Goal: Information Seeking & Learning: Learn about a topic

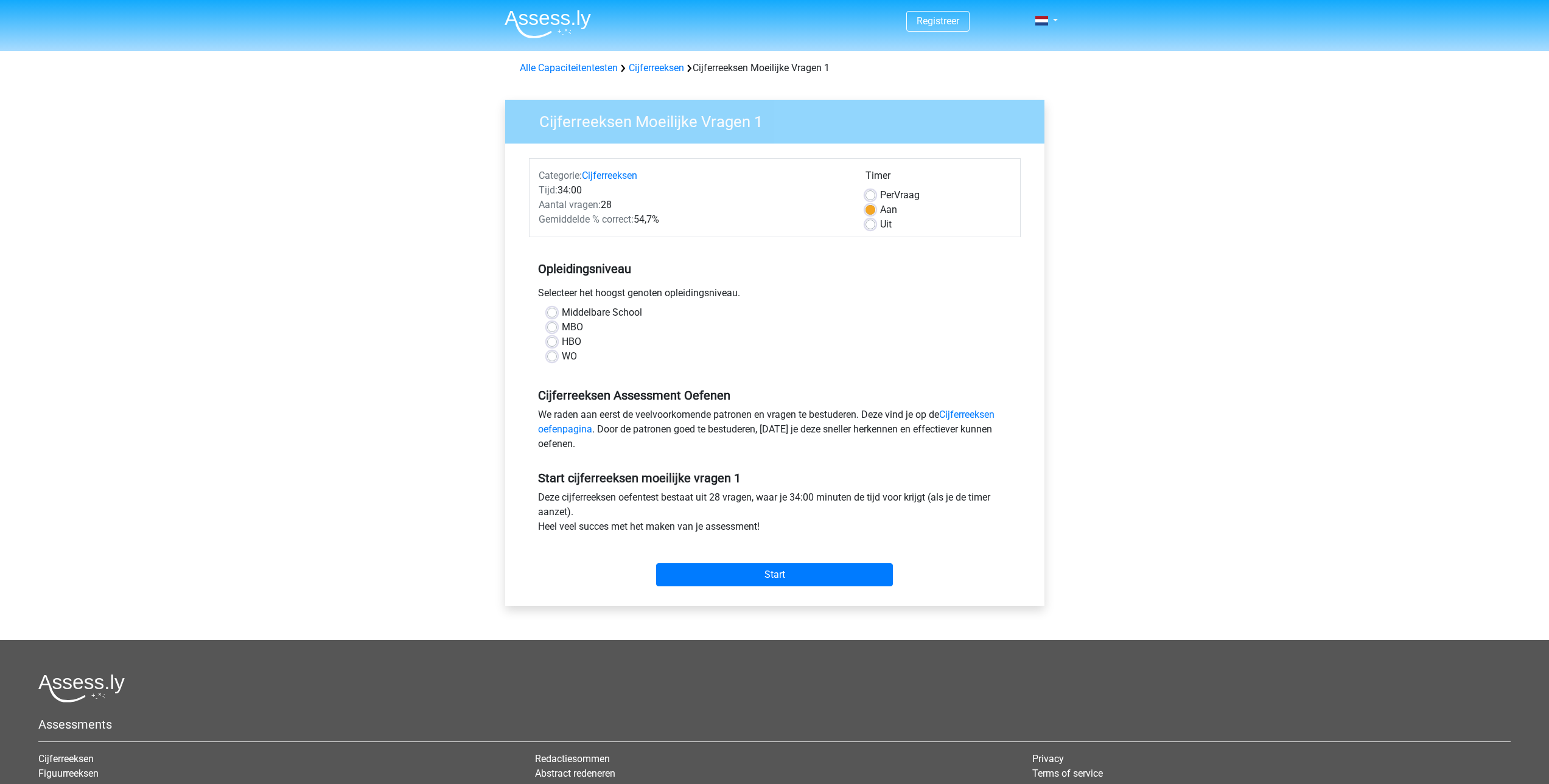
click at [572, 358] on label "WO" at bounding box center [570, 356] width 16 height 15
click at [557, 358] on input "WO" at bounding box center [552, 355] width 10 height 12
radio input "true"
click at [767, 575] on input "Start" at bounding box center [774, 575] width 236 height 23
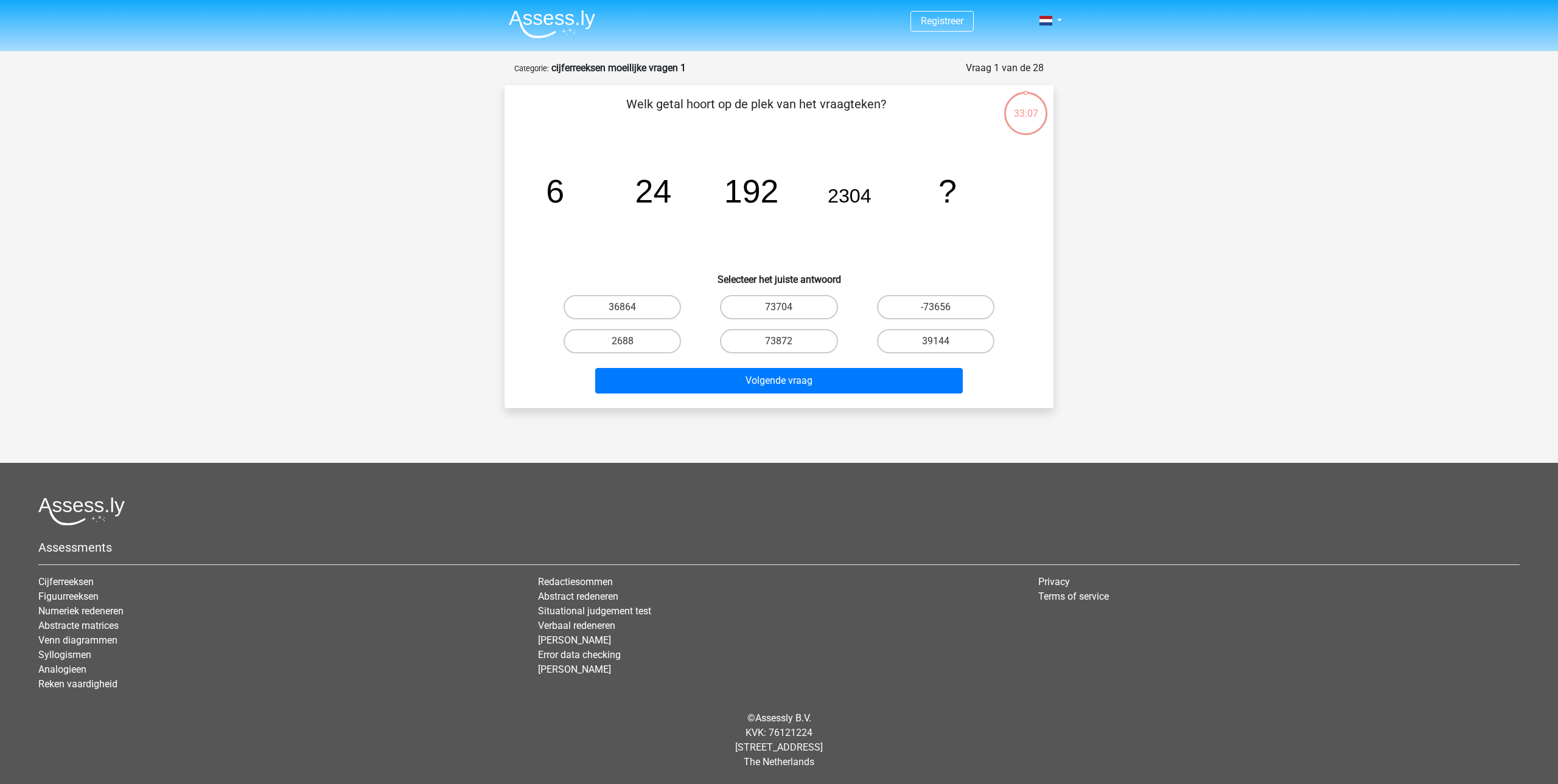
click at [623, 315] on input "36864" at bounding box center [627, 311] width 8 height 8
radio input "true"
click at [776, 404] on div "Welk getal hoort op de plek van het vraagteken? image/svg+xml 6 24 192 2304 ? S…" at bounding box center [779, 247] width 549 height 323
click at [732, 373] on button "Volgende vraag" at bounding box center [779, 381] width 368 height 26
click at [639, 338] on label "38" at bounding box center [622, 342] width 118 height 25
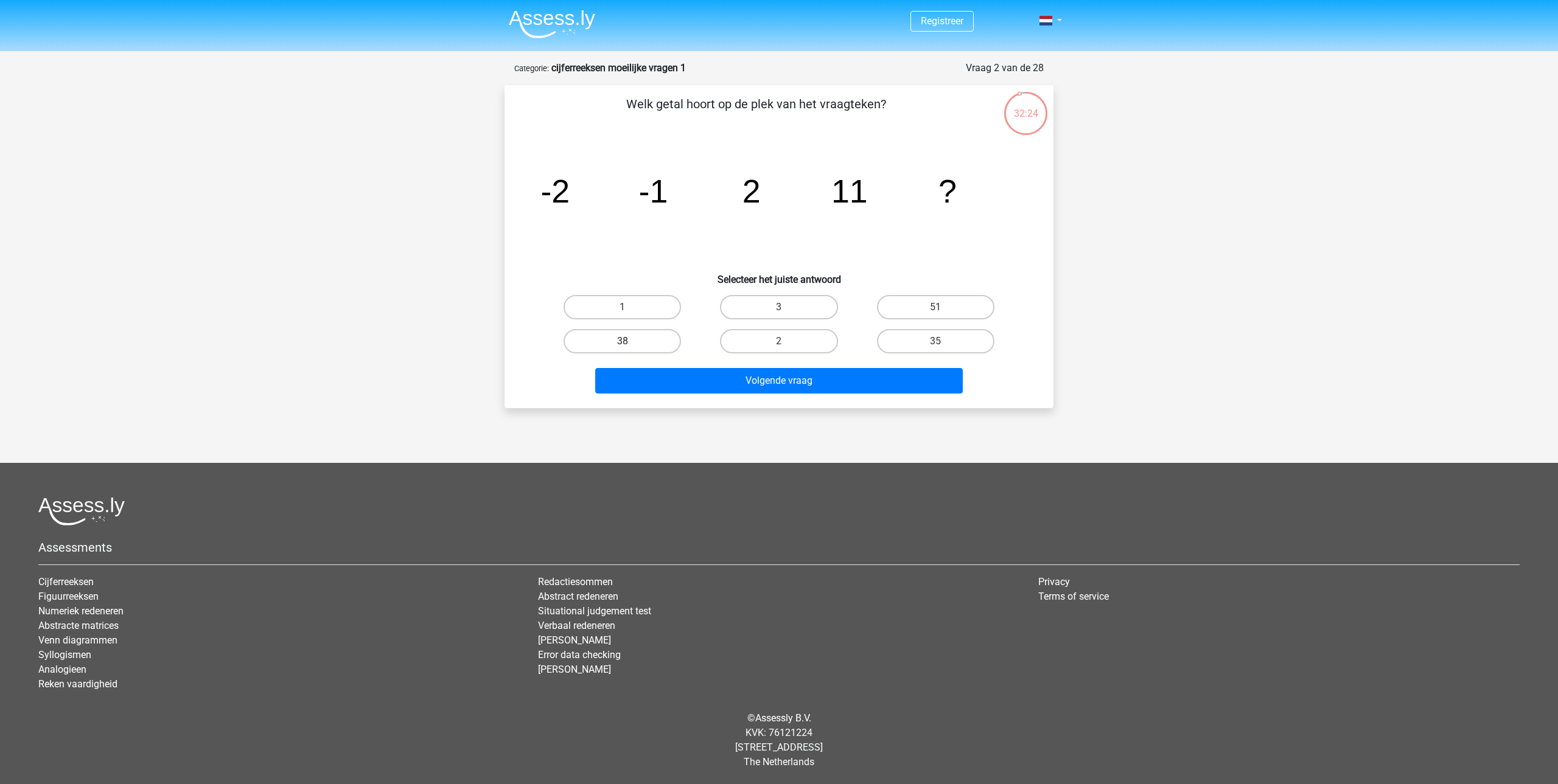
click at [630, 342] on input "38" at bounding box center [627, 346] width 8 height 8
radio input "true"
click at [714, 382] on button "Volgende vraag" at bounding box center [779, 381] width 368 height 26
click at [806, 311] on label "-13/2" at bounding box center [778, 307] width 118 height 25
click at [787, 311] on input "-13/2" at bounding box center [783, 311] width 8 height 8
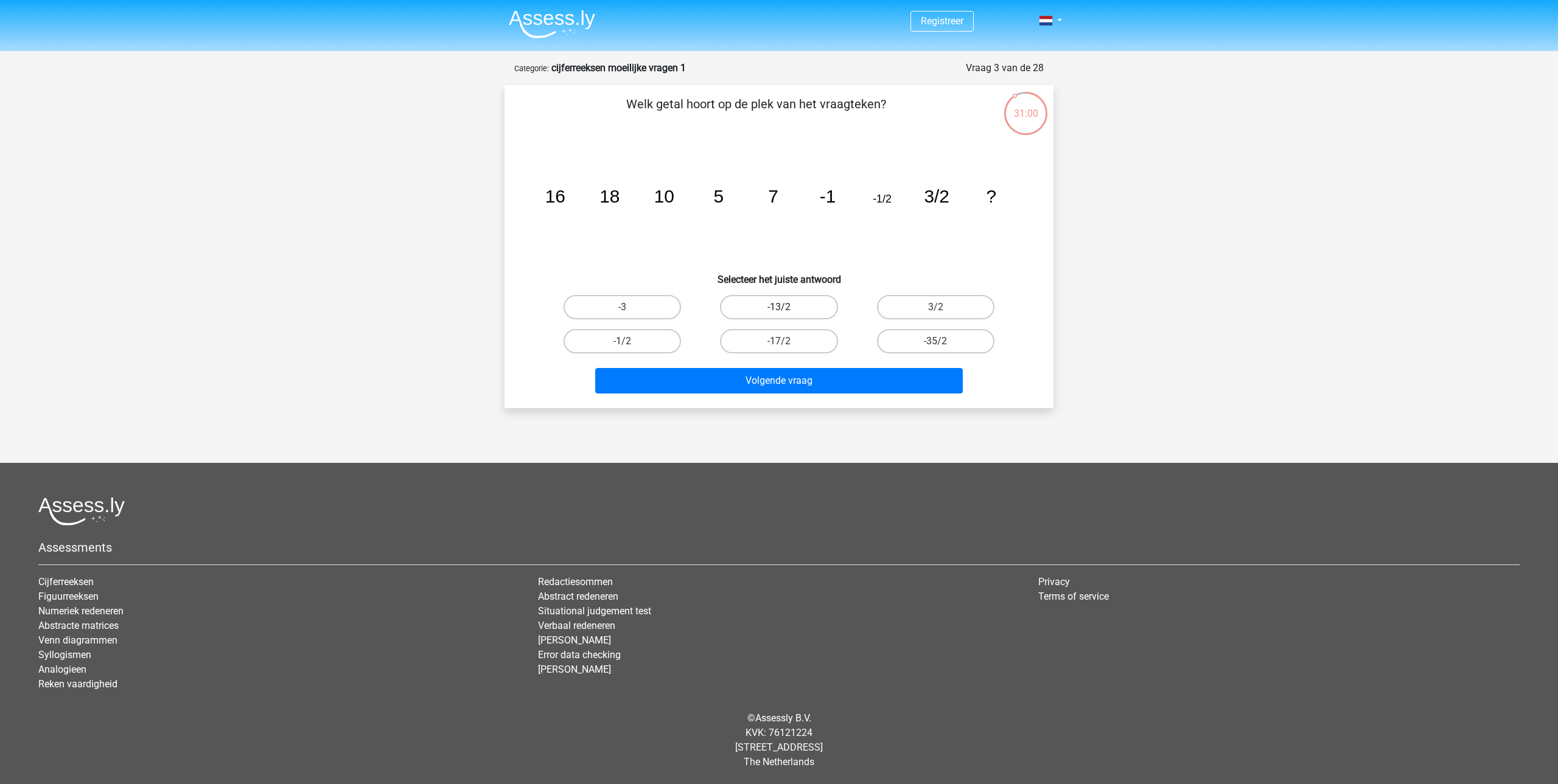
radio input "true"
click at [779, 380] on button "Volgende vraag" at bounding box center [779, 381] width 368 height 26
click at [619, 351] on label "31" at bounding box center [622, 342] width 118 height 25
click at [623, 349] on input "31" at bounding box center [627, 346] width 8 height 8
radio input "true"
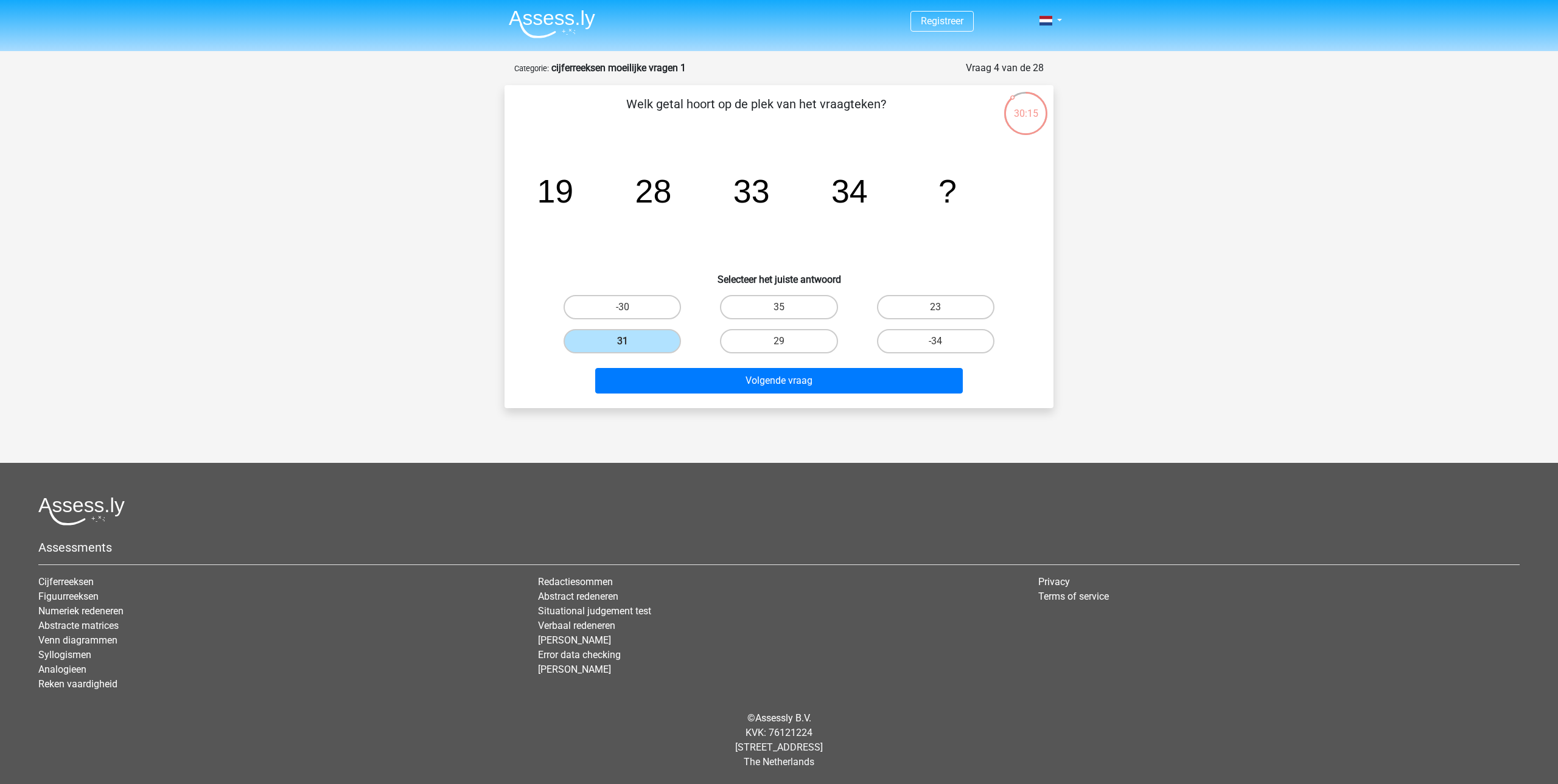
click at [687, 366] on div "Volgende vraag" at bounding box center [778, 378] width 510 height 40
click at [667, 374] on button "Volgende vraag" at bounding box center [779, 381] width 368 height 26
click at [1039, 108] on div "29:41" at bounding box center [1026, 105] width 46 height 30
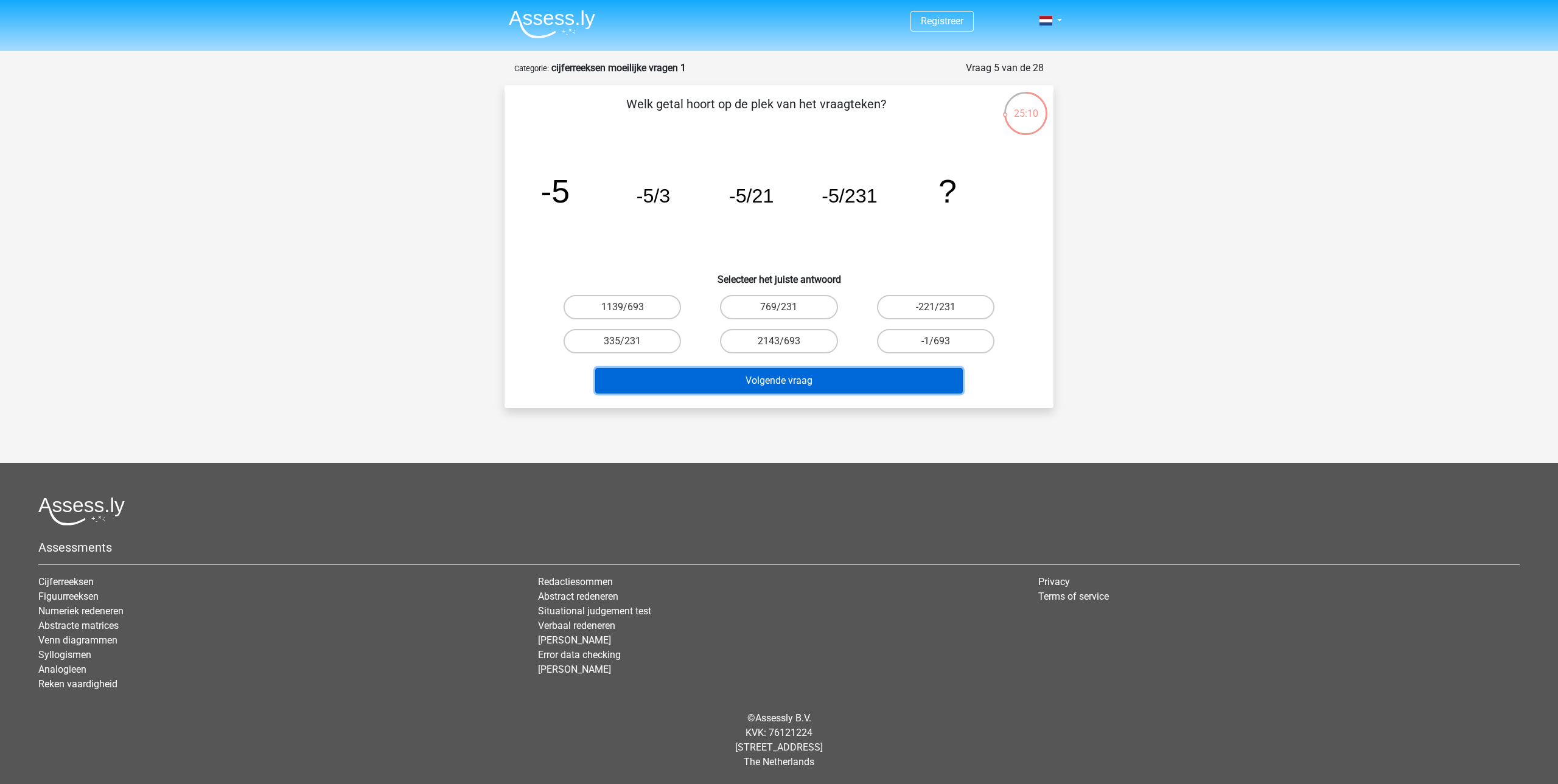
click at [716, 386] on button "Volgende vraag" at bounding box center [779, 381] width 368 height 26
click at [689, 273] on h6 "Selecteer het juiste antwoord" at bounding box center [778, 274] width 510 height 21
click at [946, 332] on label "-1/693" at bounding box center [936, 342] width 118 height 25
click at [943, 342] on input "-1/693" at bounding box center [939, 346] width 8 height 8
radio input "true"
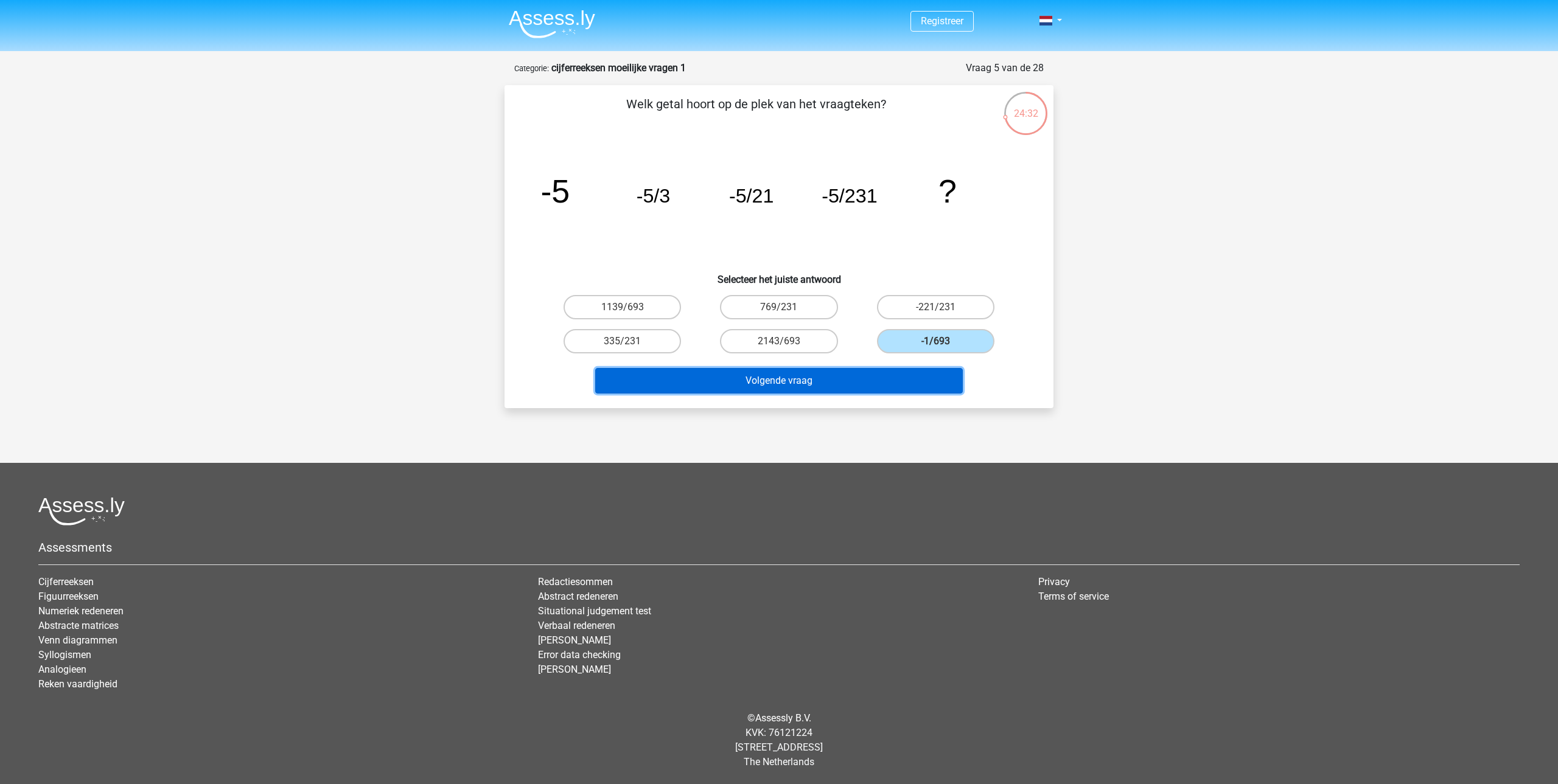
click at [877, 372] on button "Volgende vraag" at bounding box center [779, 381] width 368 height 26
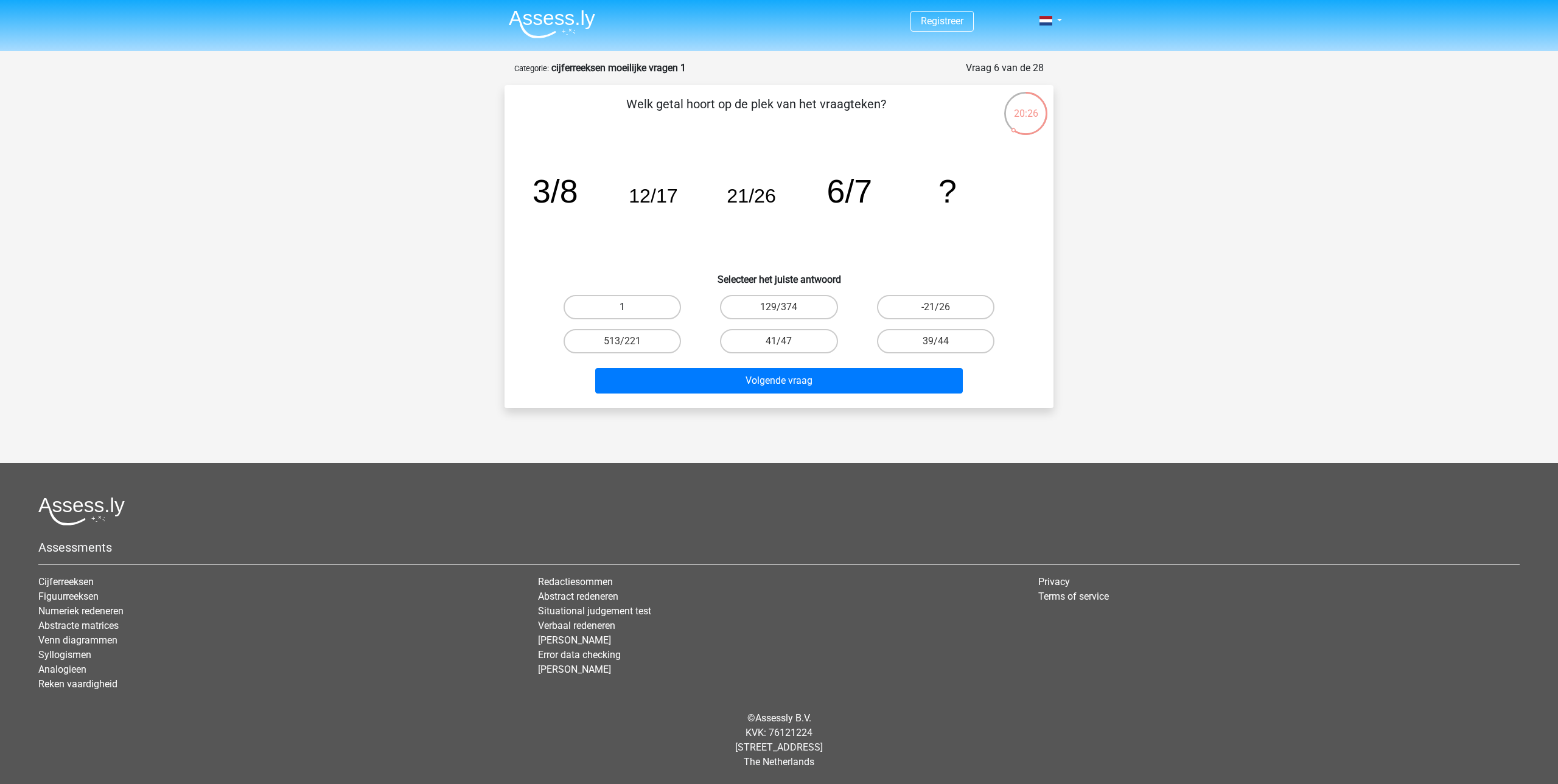
click at [655, 305] on label "1" at bounding box center [622, 307] width 118 height 25
click at [630, 307] on input "1" at bounding box center [627, 311] width 8 height 8
radio input "true"
click at [773, 405] on div "Welk getal hoort op de plek van het vraagteken? image/svg+xml 3/8 12/17 21/26 6…" at bounding box center [779, 247] width 549 height 323
click at [751, 337] on label "41/47" at bounding box center [778, 342] width 118 height 25
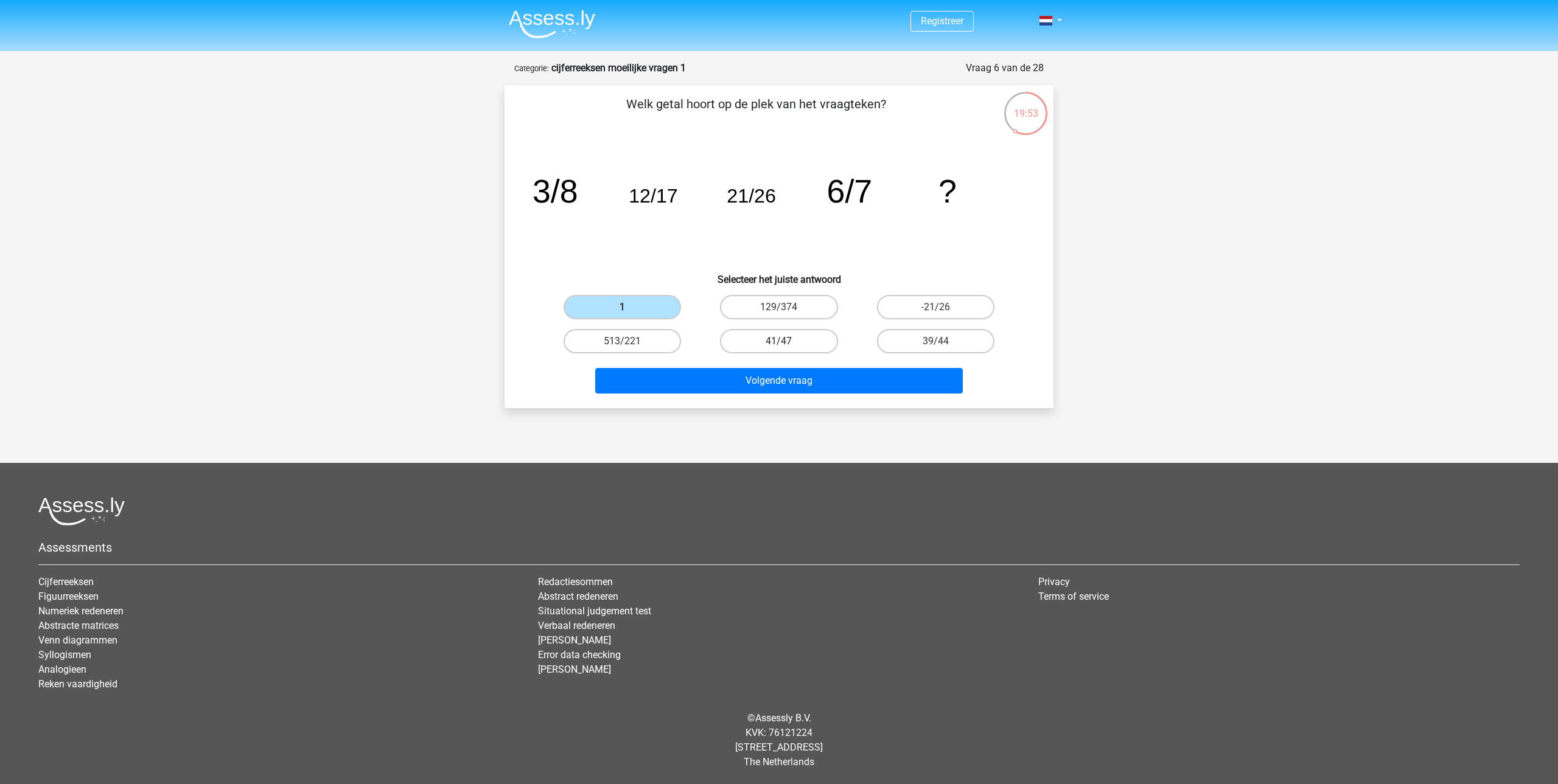
click at [779, 342] on input "41/47" at bounding box center [783, 346] width 8 height 8
radio input "true"
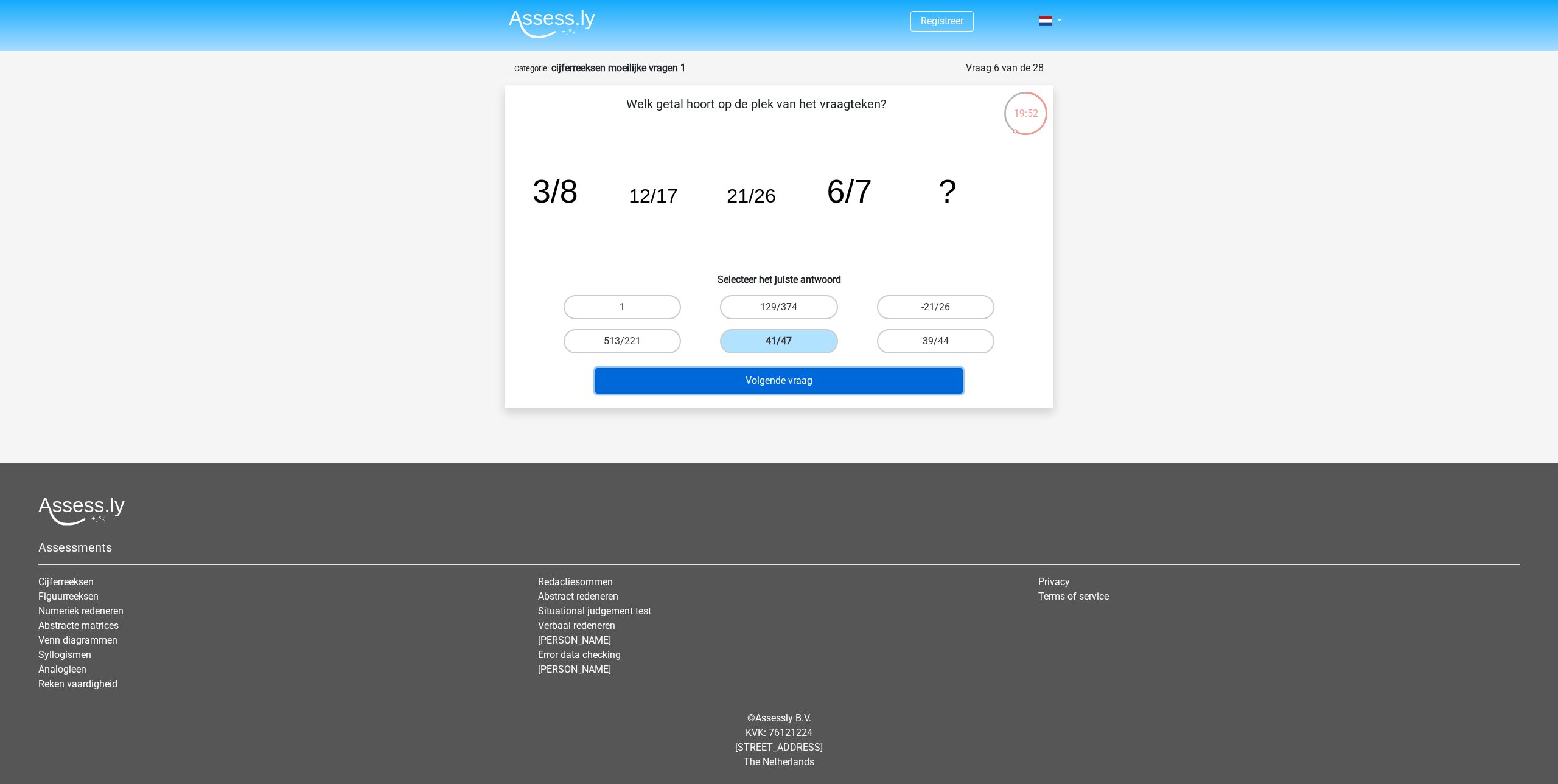
click at [772, 384] on button "Volgende vraag" at bounding box center [779, 381] width 368 height 26
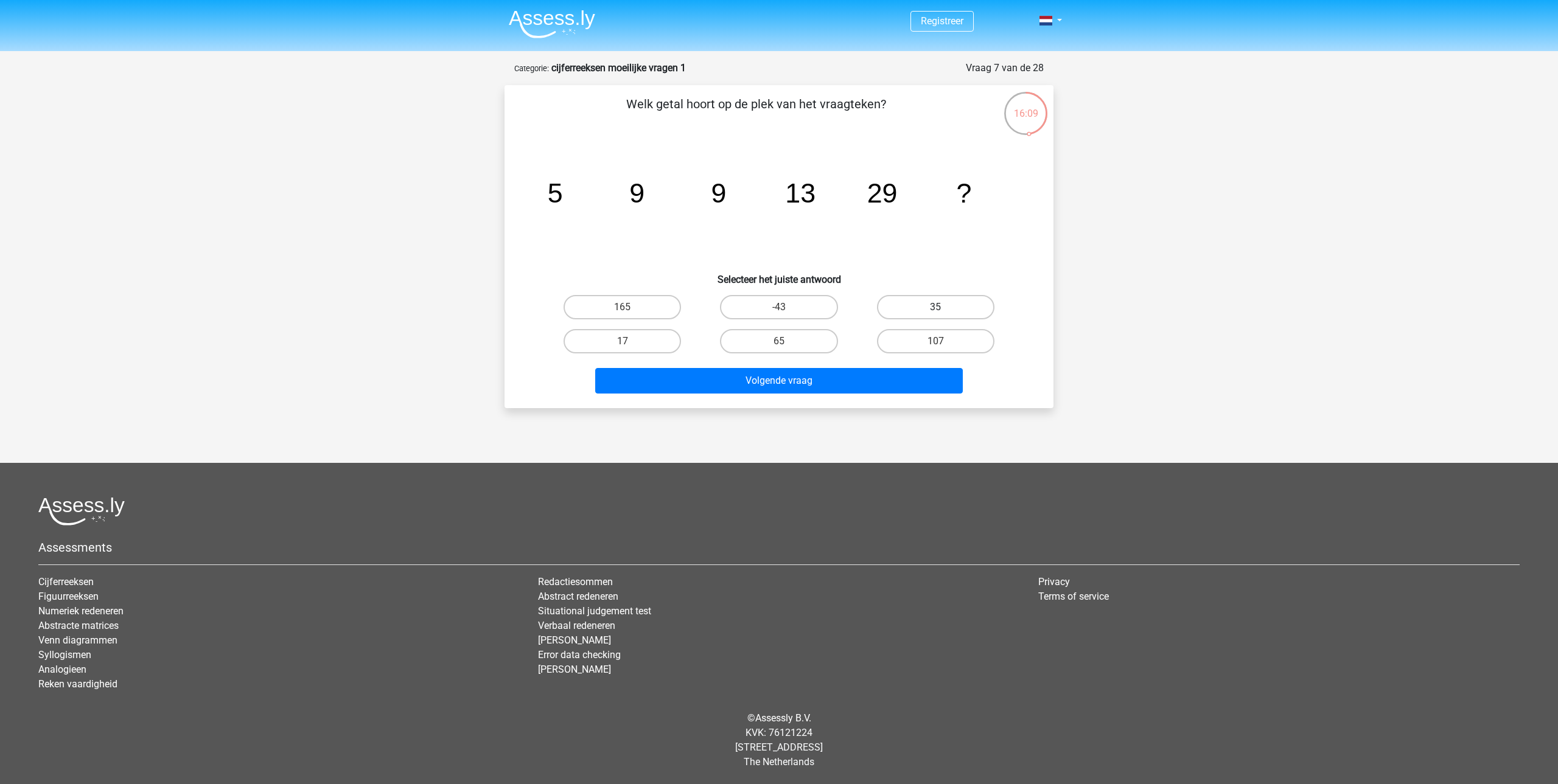
click at [918, 295] on label "35" at bounding box center [936, 307] width 118 height 25
click at [935, 307] on input "35" at bounding box center [939, 311] width 8 height 8
radio input "true"
click at [790, 389] on button "Volgende vraag" at bounding box center [779, 381] width 368 height 26
click at [927, 306] on label "-257" at bounding box center [936, 307] width 118 height 25
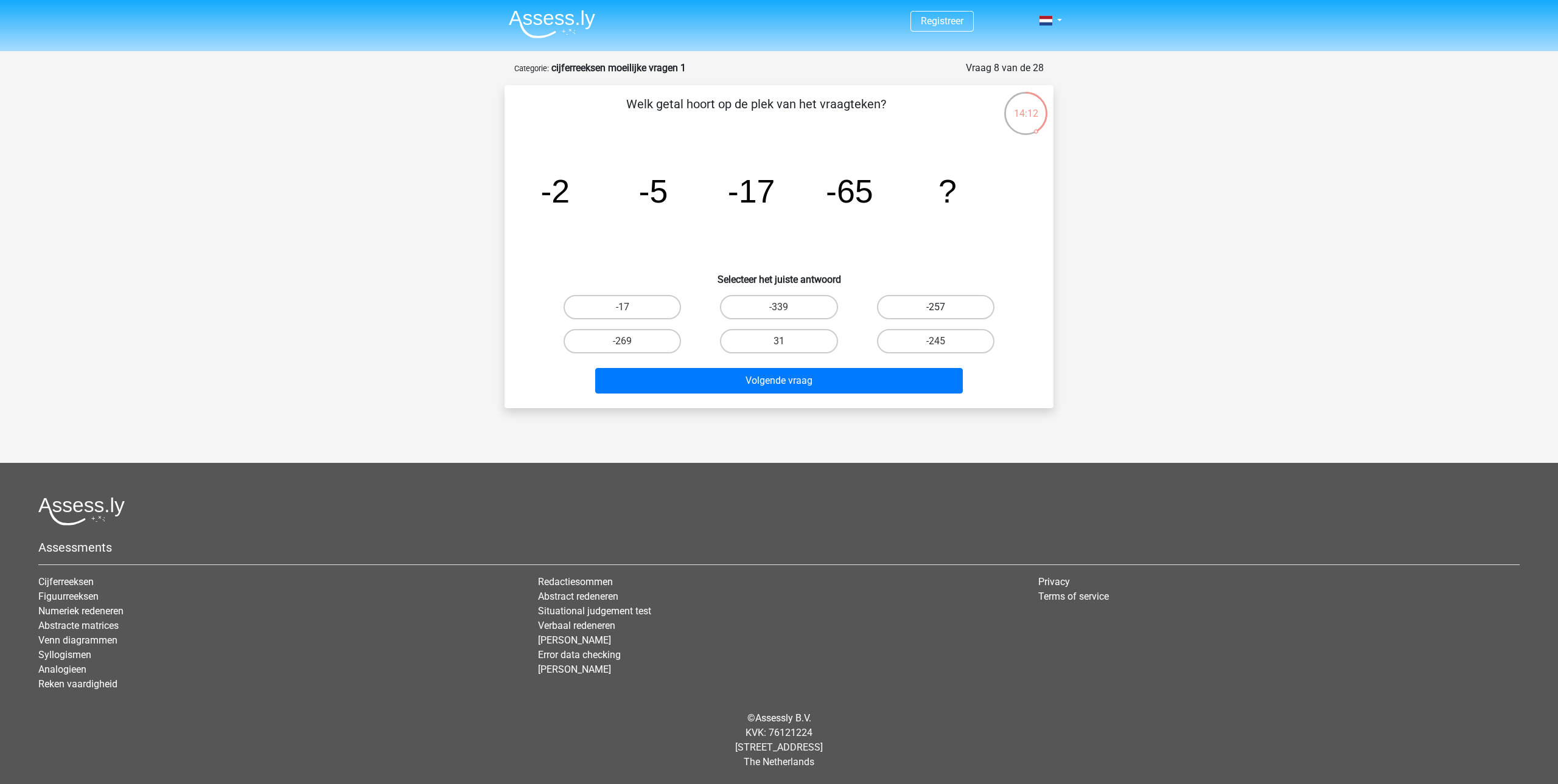
click at [935, 307] on input "-257" at bounding box center [939, 311] width 8 height 8
radio input "true"
click at [835, 383] on button "Volgende vraag" at bounding box center [779, 381] width 368 height 26
click at [795, 335] on label "-2496" at bounding box center [778, 342] width 118 height 25
click at [787, 342] on input "-2496" at bounding box center [783, 346] width 8 height 8
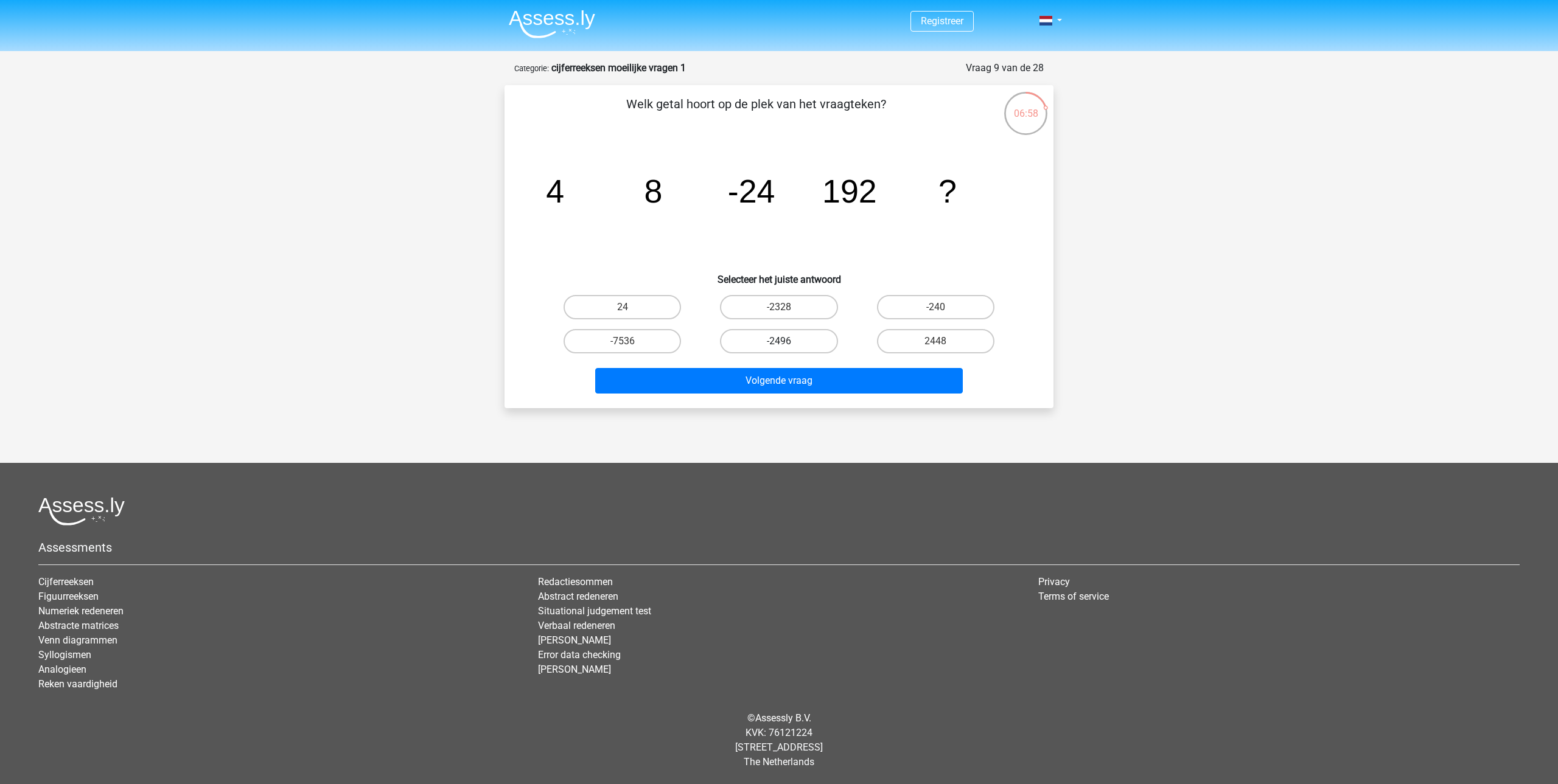
radio input "true"
click at [758, 377] on button "Volgende vraag" at bounding box center [779, 381] width 368 height 26
click at [941, 310] on input "-1735" at bounding box center [939, 311] width 8 height 8
radio input "true"
click at [893, 354] on div "365" at bounding box center [935, 341] width 156 height 34
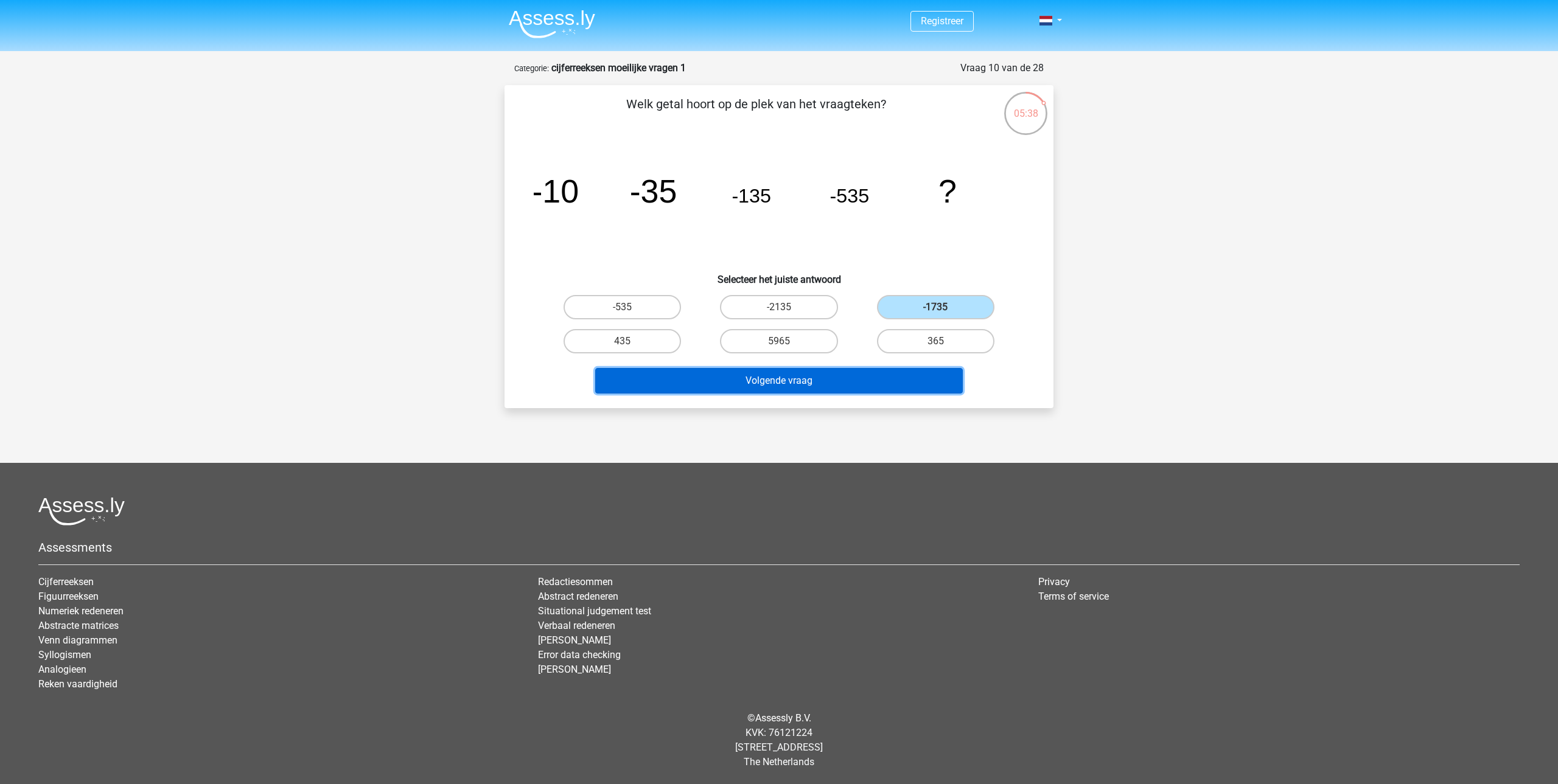
click at [885, 378] on button "Volgende vraag" at bounding box center [779, 381] width 368 height 26
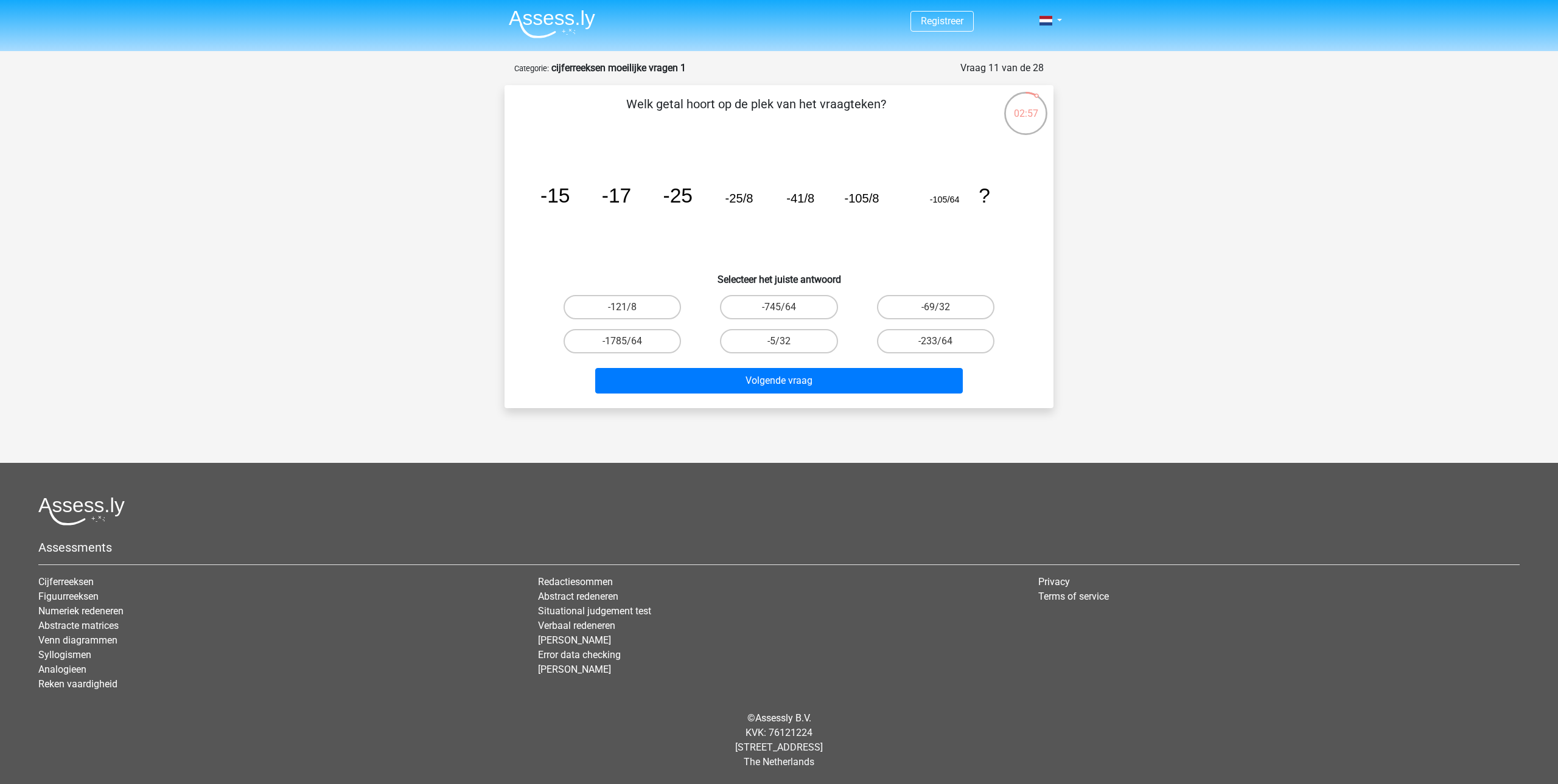
click at [939, 325] on div "-233/64" at bounding box center [935, 341] width 156 height 34
drag, startPoint x: 931, startPoint y: 339, endPoint x: 922, endPoint y: 347, distance: 12.0
click at [930, 340] on label "-233/64" at bounding box center [936, 342] width 118 height 25
click at [935, 342] on input "-233/64" at bounding box center [939, 346] width 8 height 8
radio input "true"
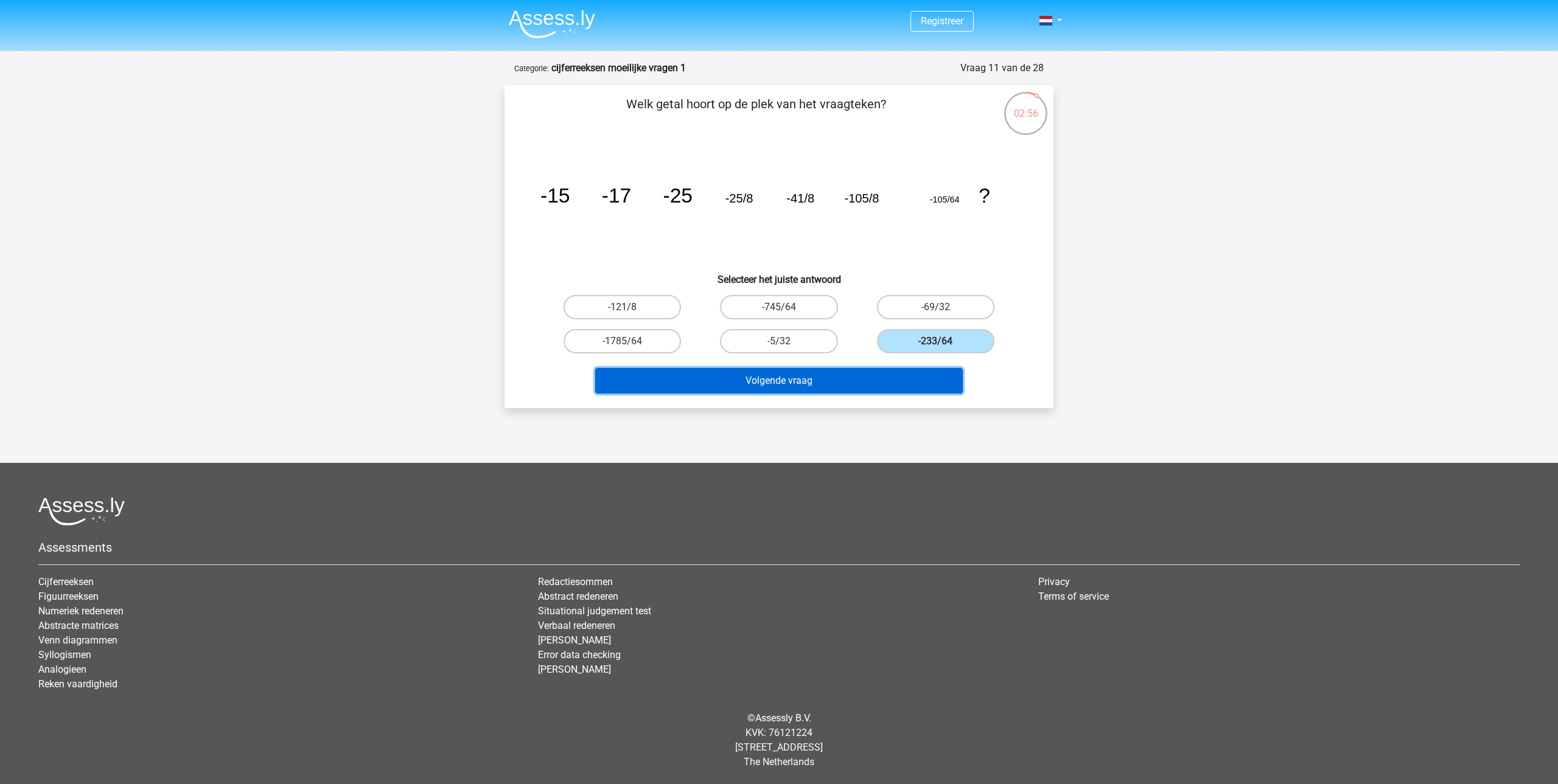
click at [895, 373] on button "Volgende vraag" at bounding box center [779, 381] width 368 height 26
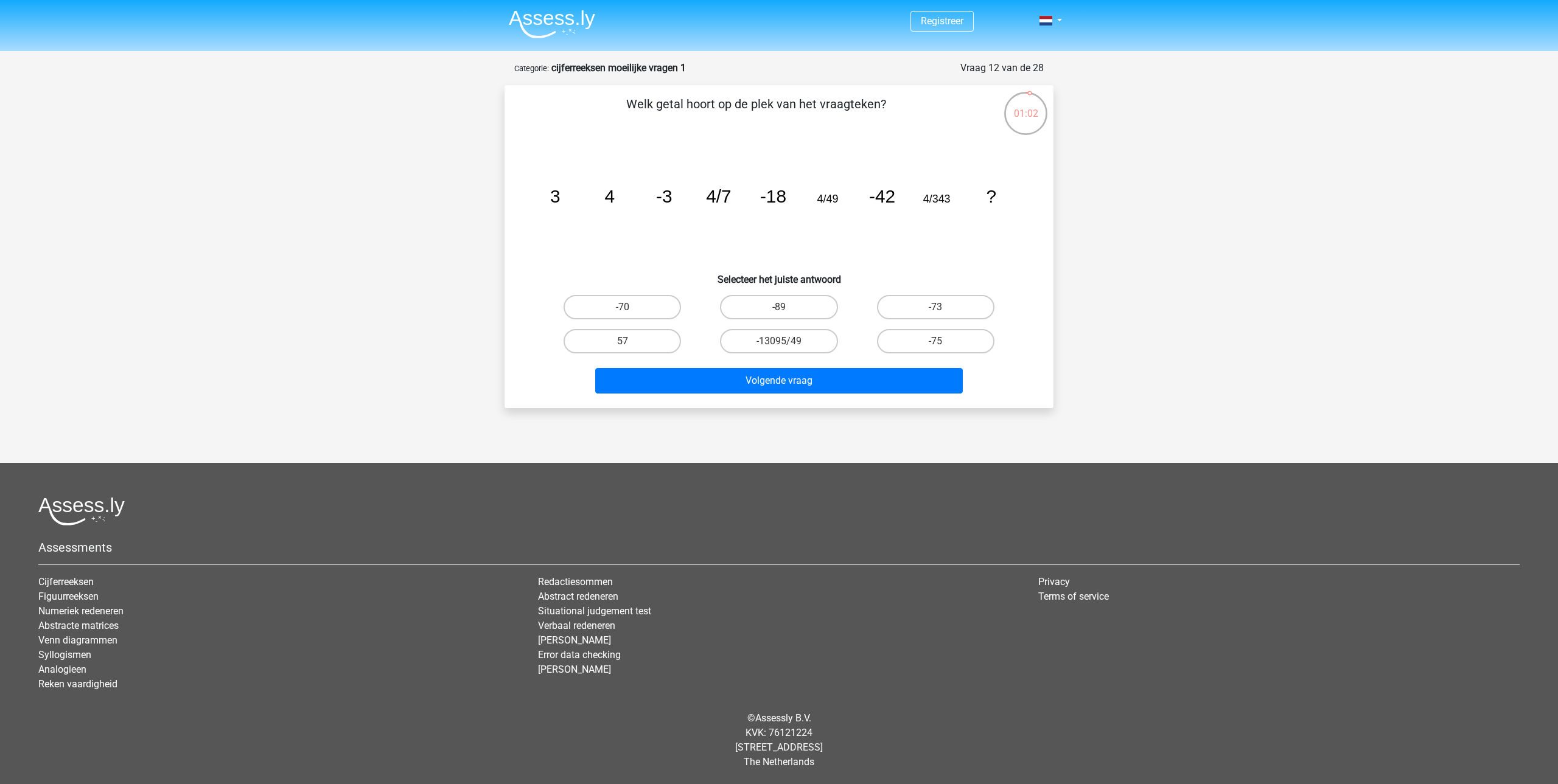
click at [937, 342] on input "-75" at bounding box center [939, 346] width 8 height 8
radio input "true"
click at [909, 375] on button "Volgende vraag" at bounding box center [779, 381] width 368 height 26
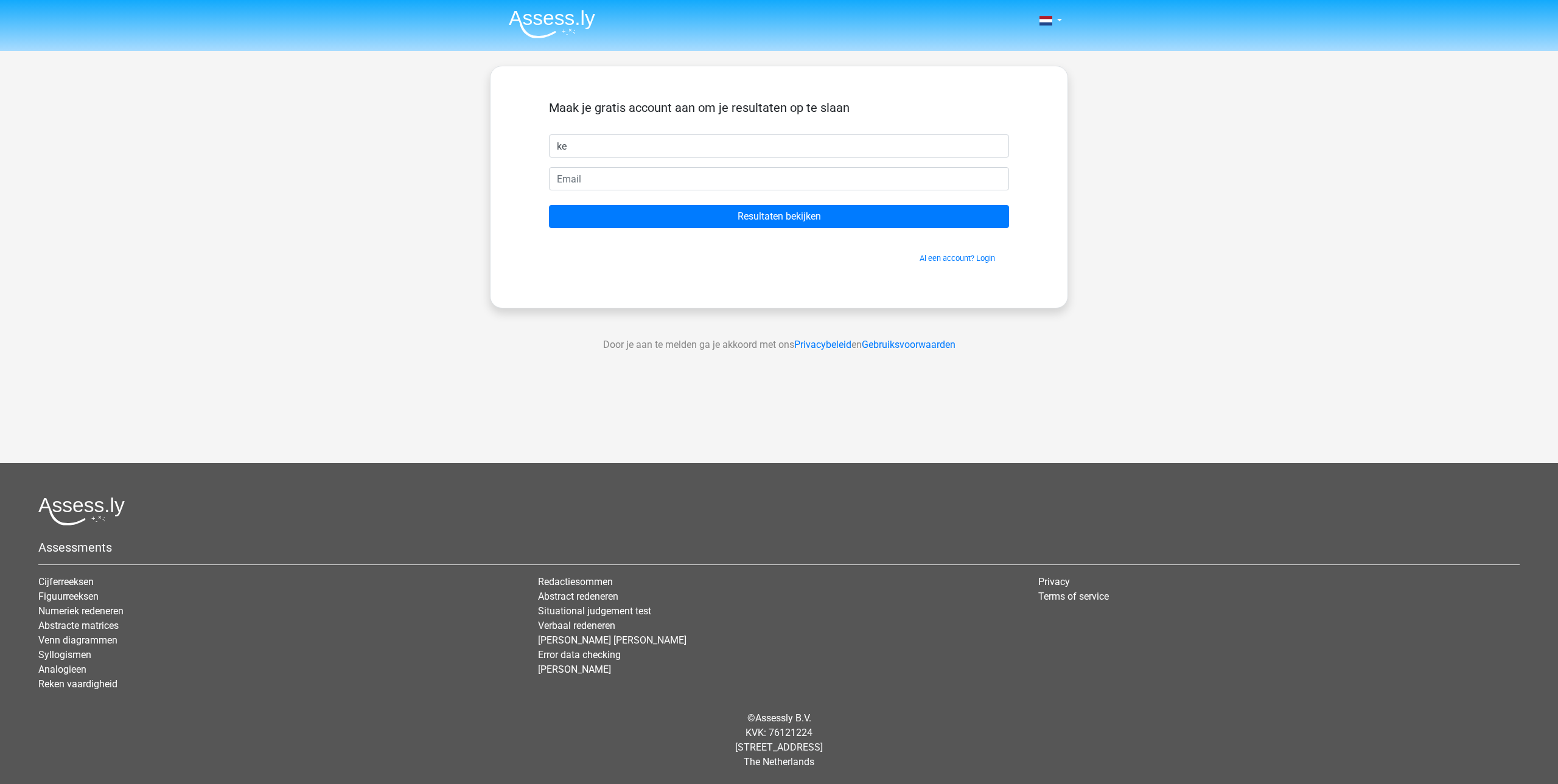
type input "k"
type input "[PERSON_NAME]"
type input "[PERSON_NAME][EMAIL_ADDRESS][PERSON_NAME][DOMAIN_NAME]"
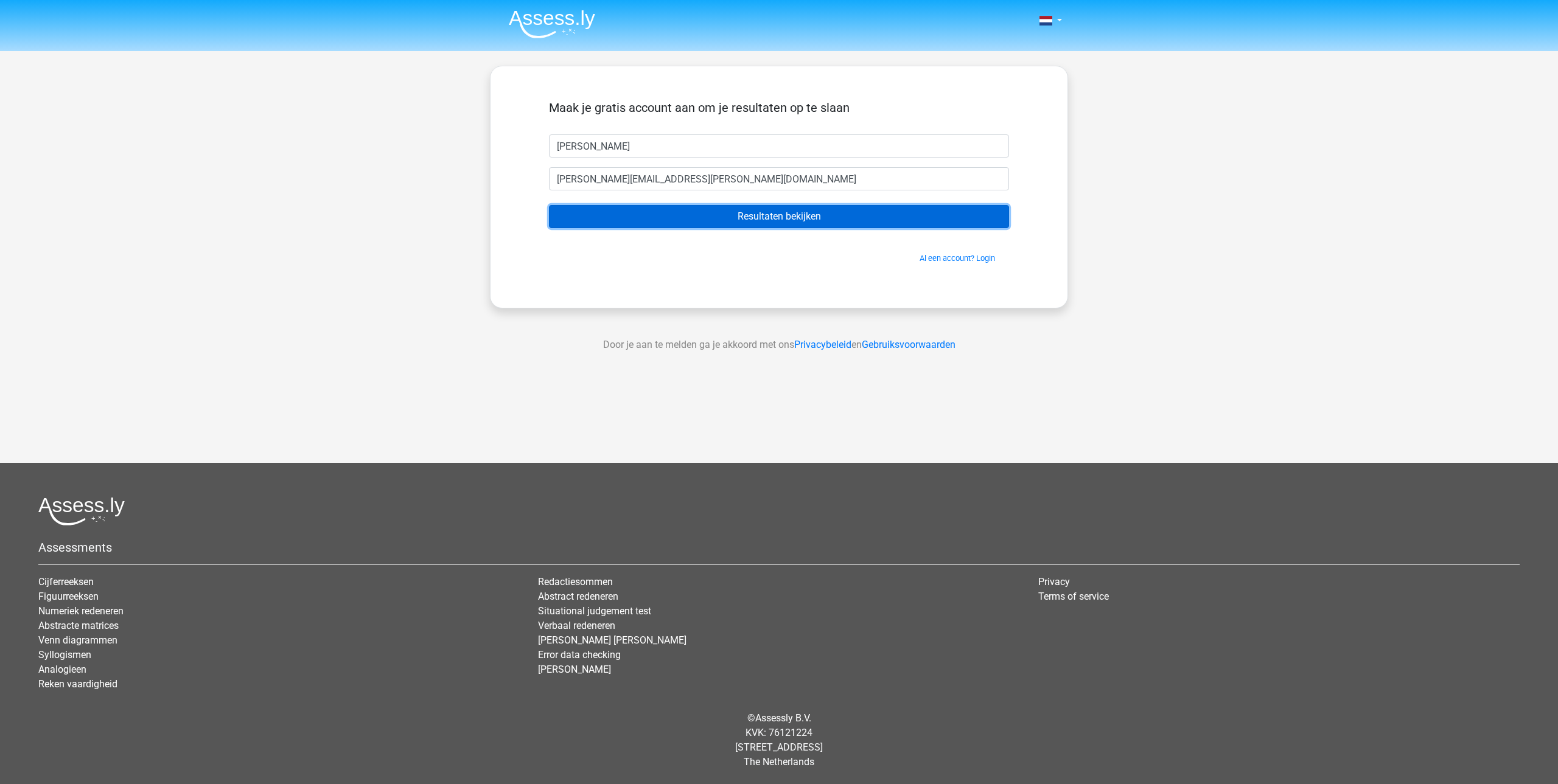
click at [634, 215] on input "Resultaten bekijken" at bounding box center [779, 216] width 460 height 23
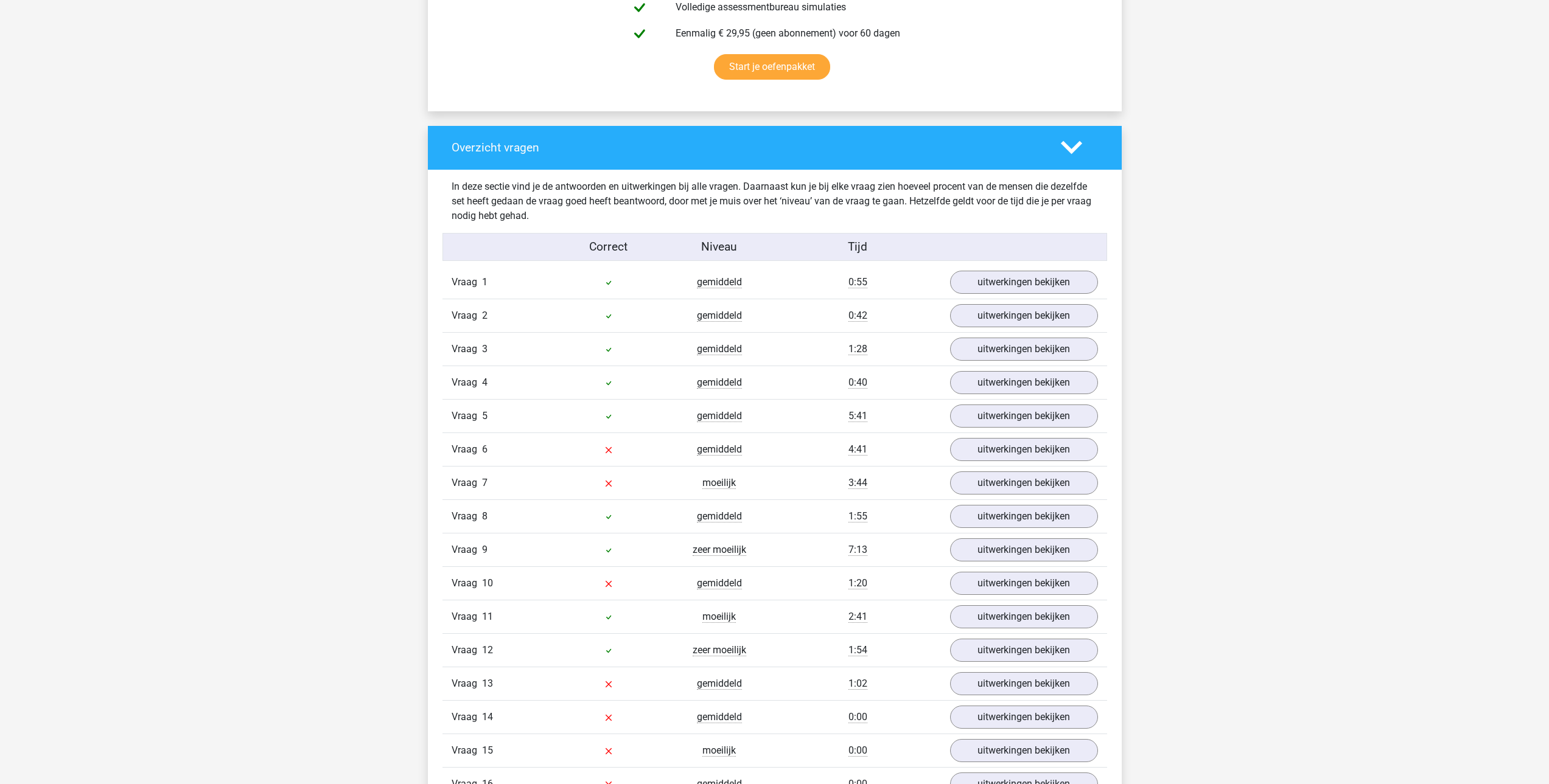
scroll to position [791, 0]
click at [990, 289] on link "uitwerkingen bekijken" at bounding box center [1023, 282] width 170 height 26
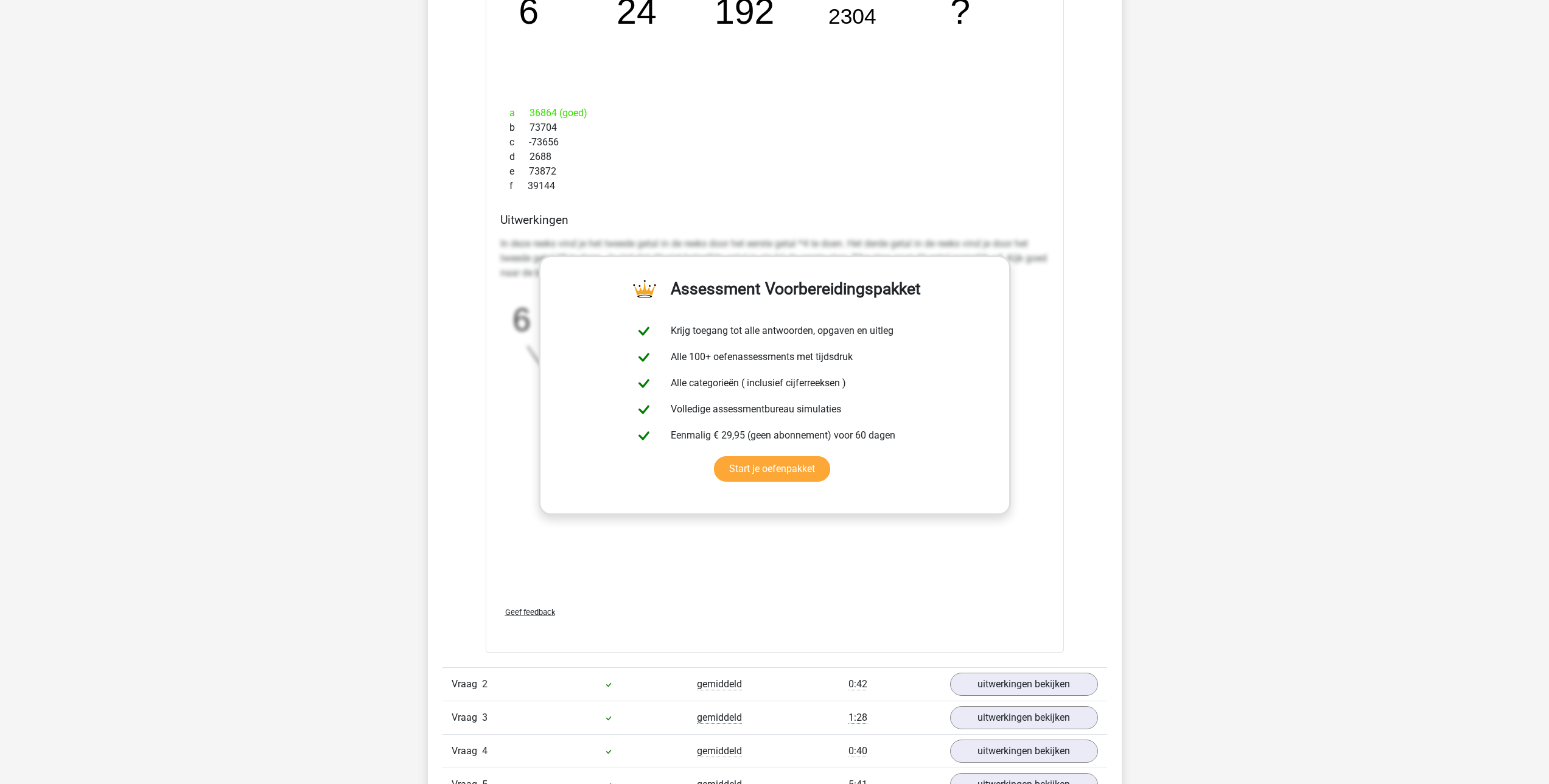
scroll to position [1339, 0]
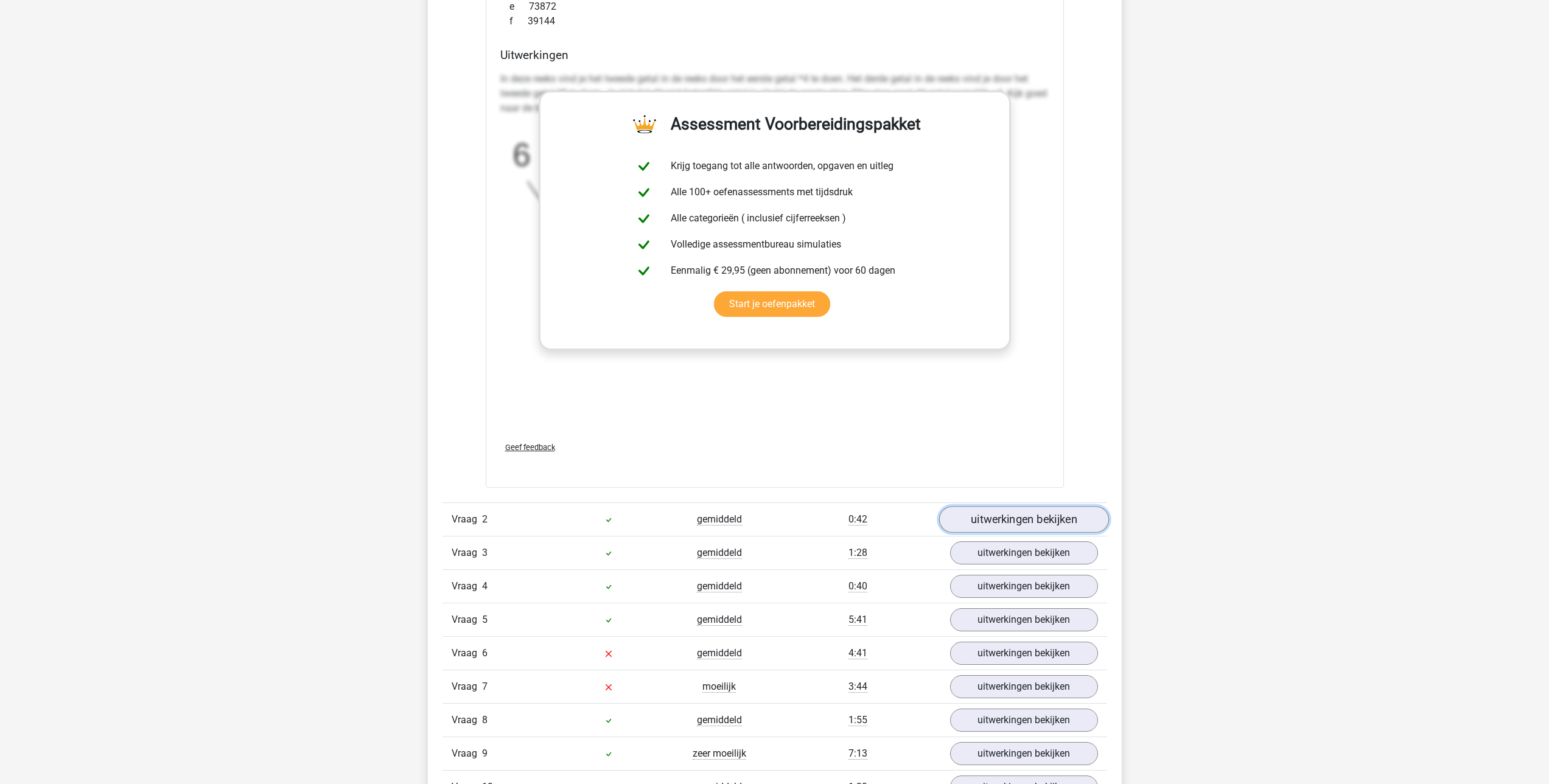
click at [1048, 517] on link "uitwerkingen bekijken" at bounding box center [1023, 519] width 170 height 26
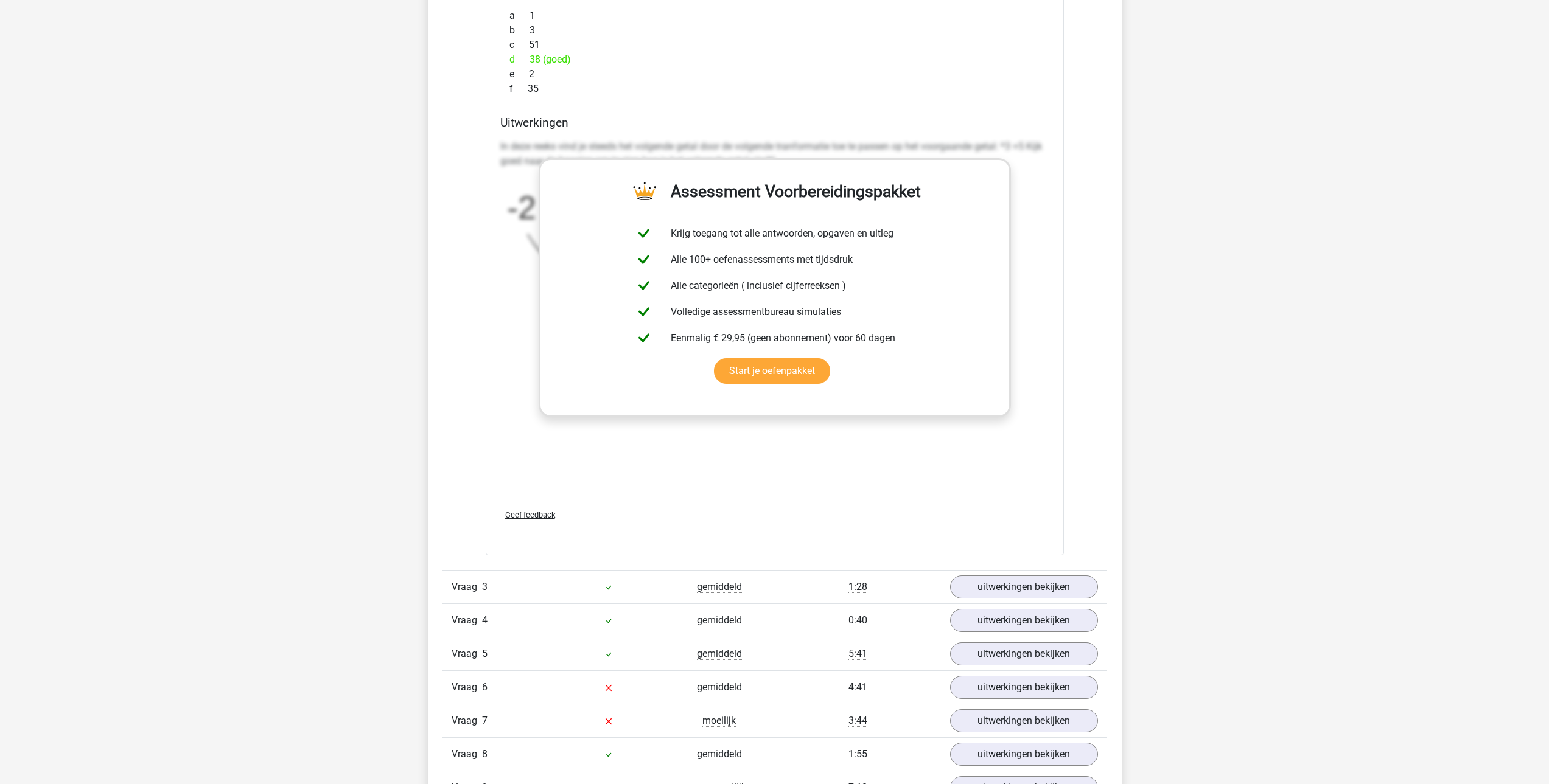
scroll to position [2068, 0]
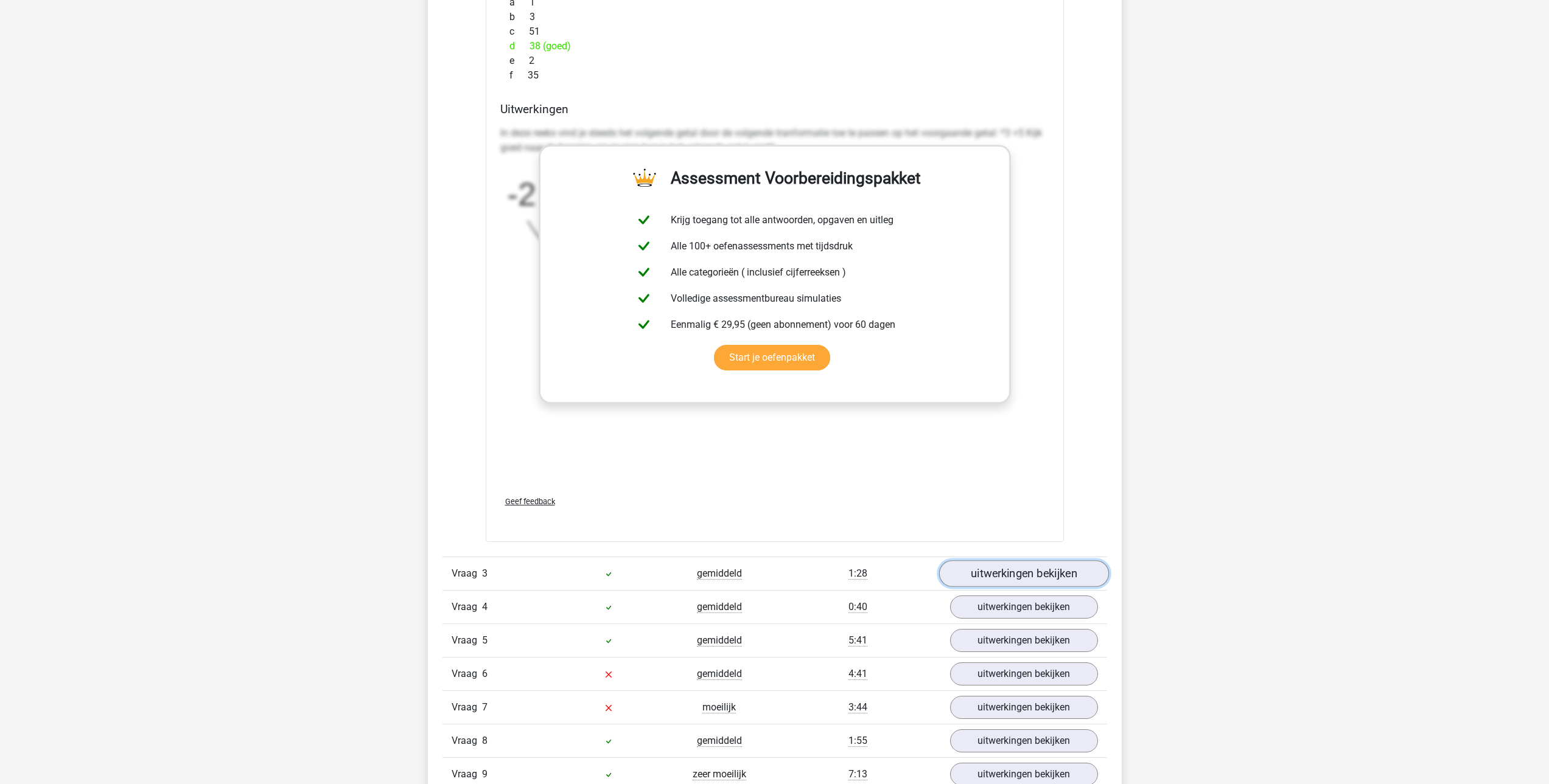
click at [1041, 572] on link "uitwerkingen bekijken" at bounding box center [1023, 573] width 170 height 26
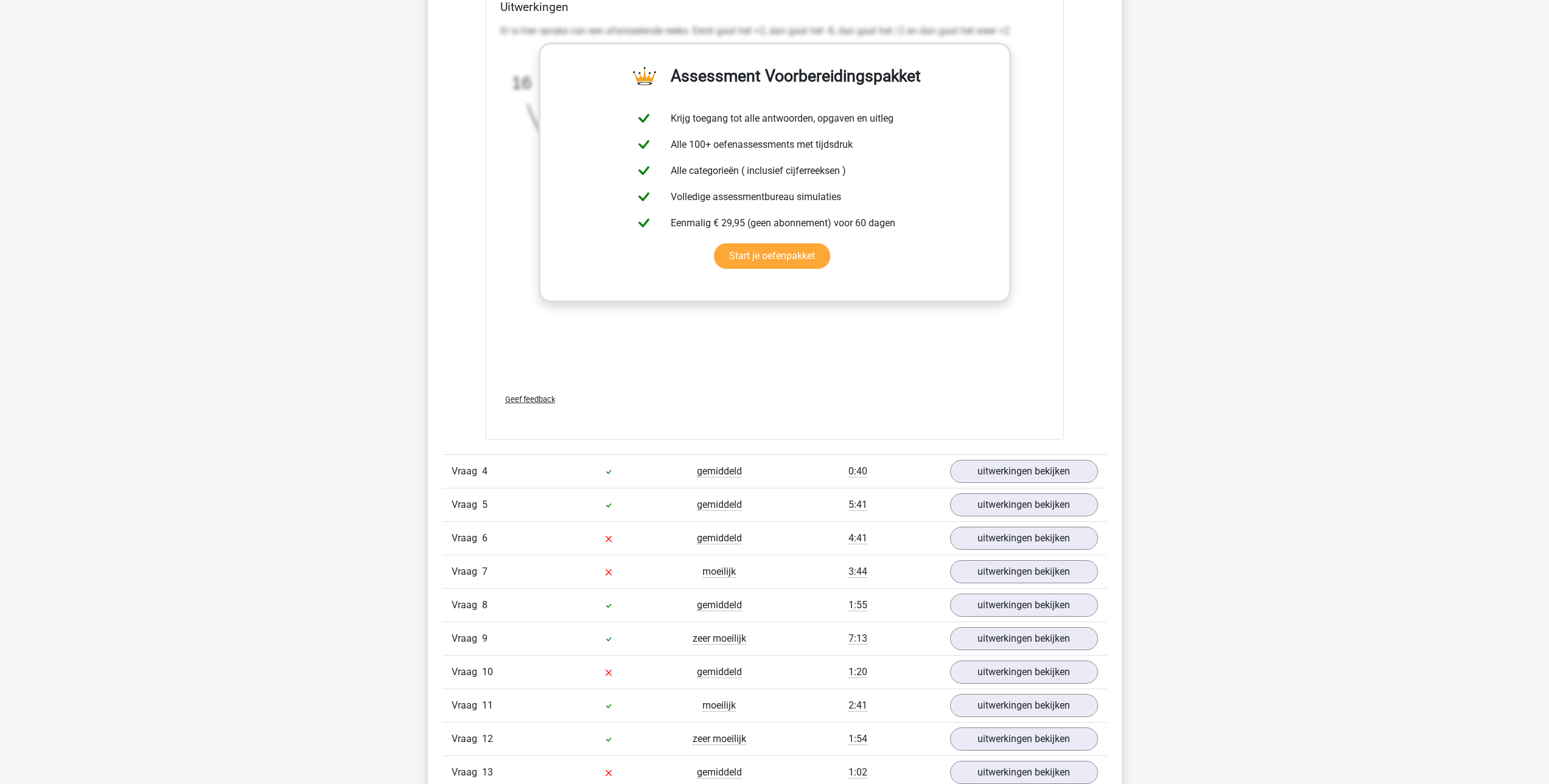
scroll to position [2799, 0]
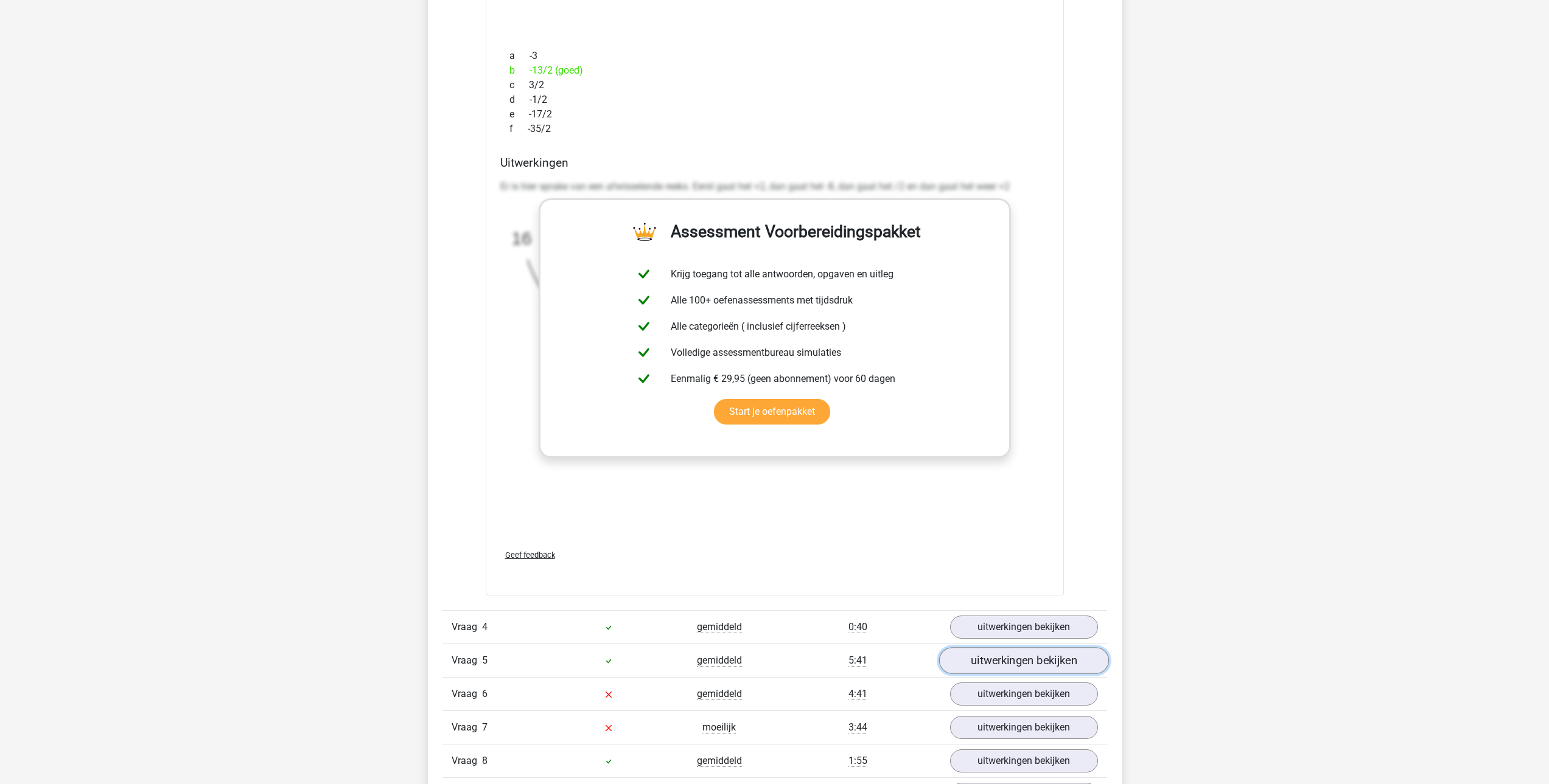
click at [1011, 659] on link "uitwerkingen bekijken" at bounding box center [1023, 661] width 170 height 26
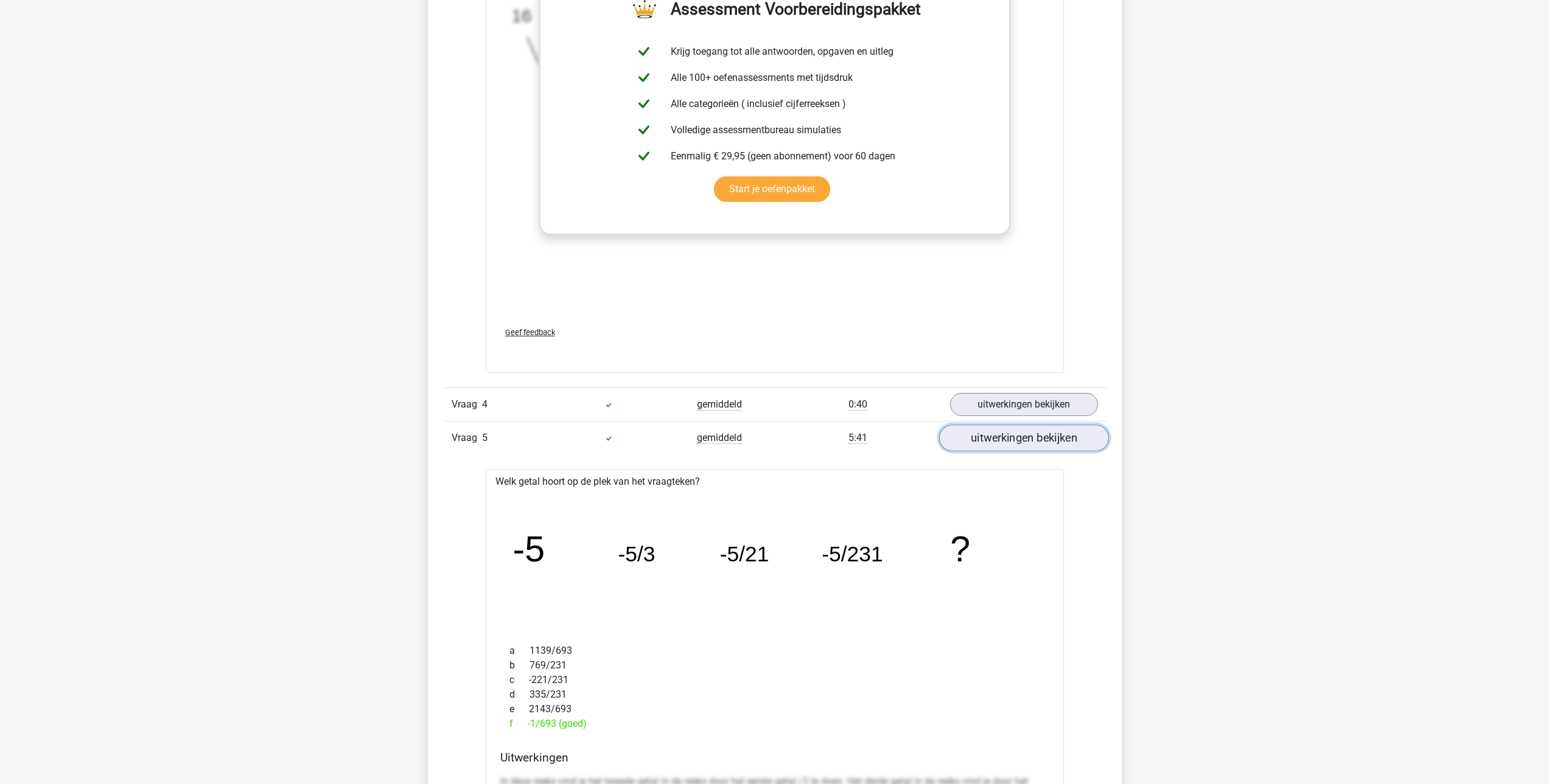
scroll to position [3042, 0]
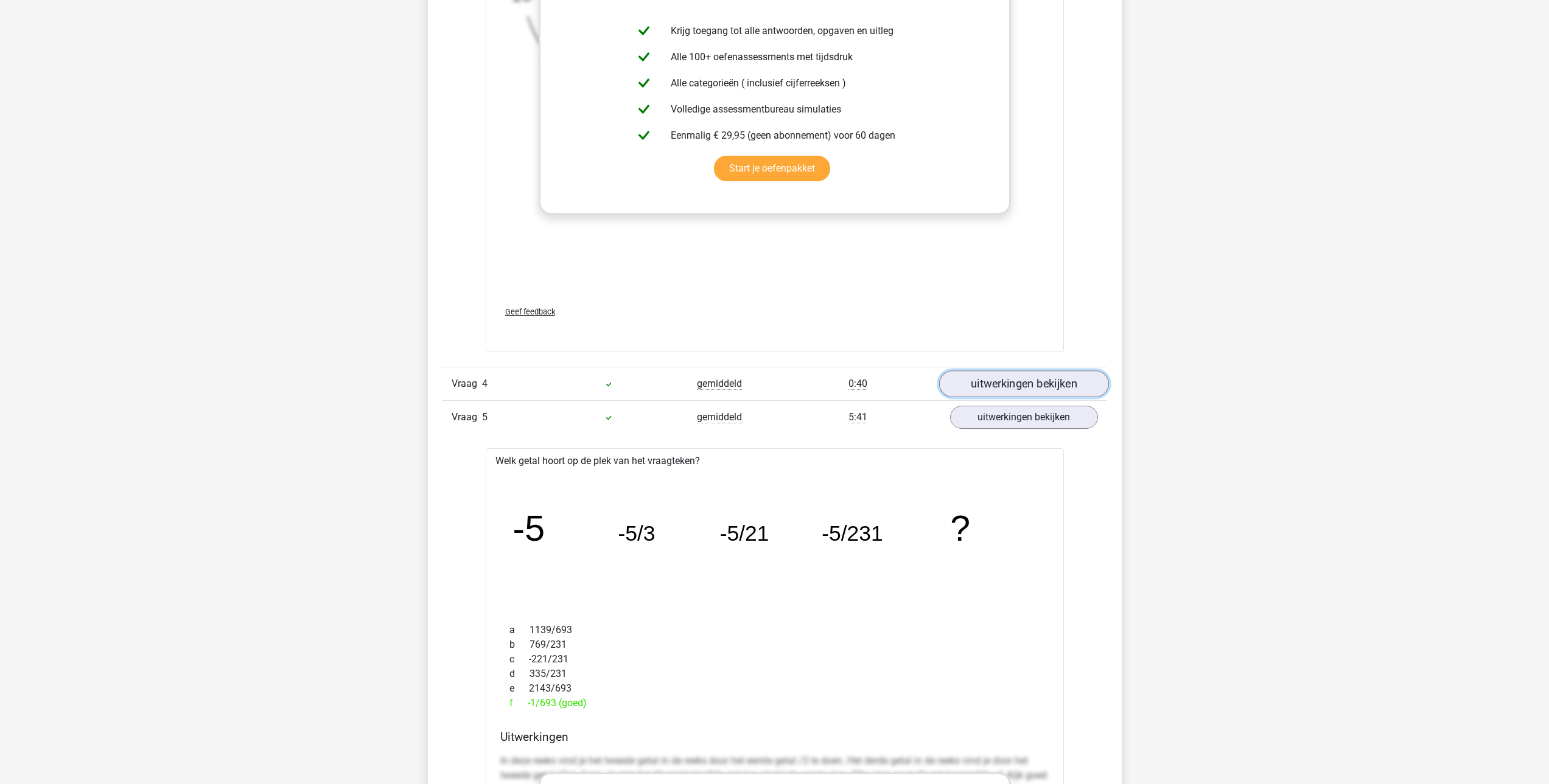
click at [1016, 379] on link "uitwerkingen bekijken" at bounding box center [1023, 384] width 170 height 26
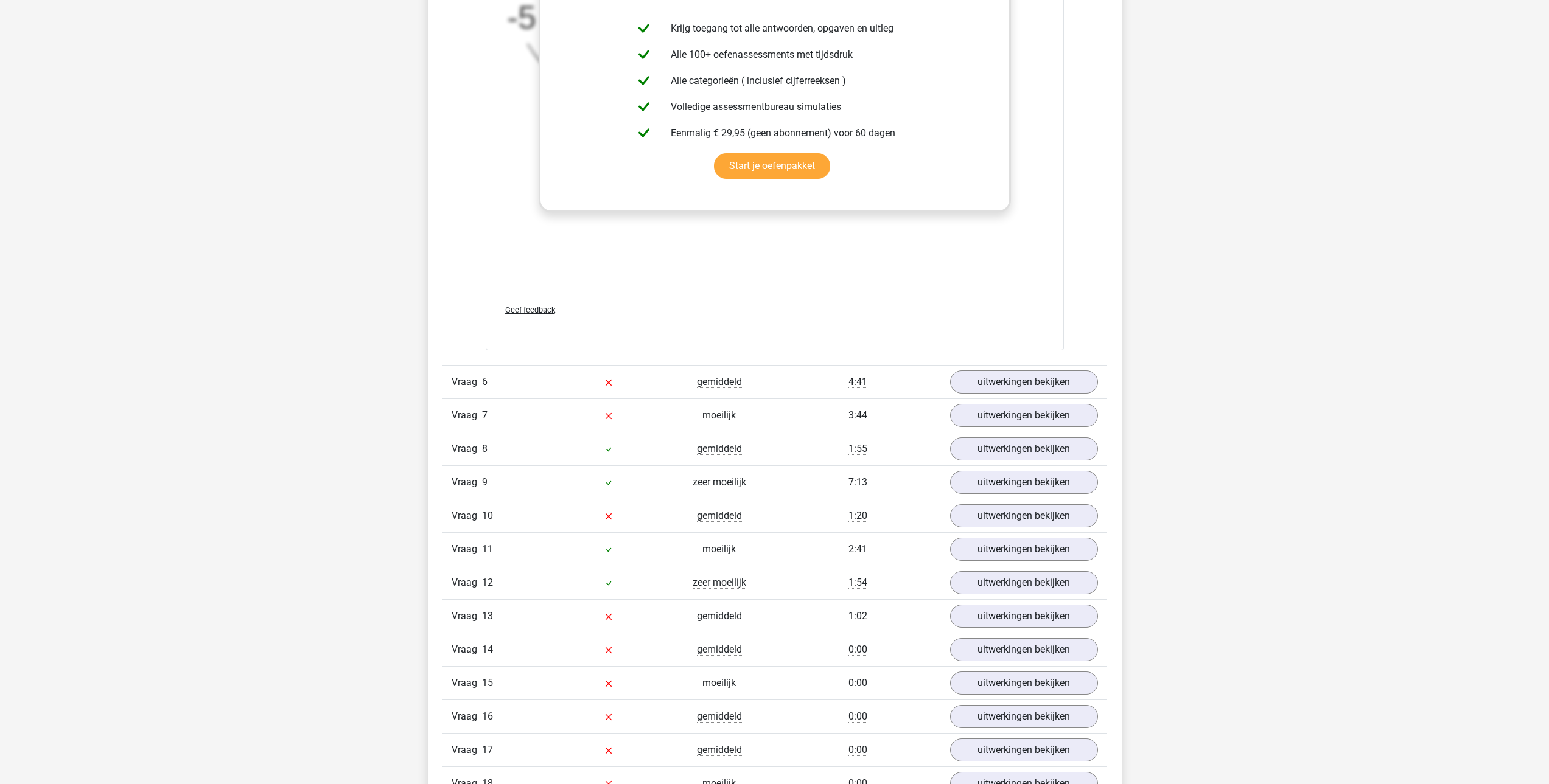
scroll to position [4624, 0]
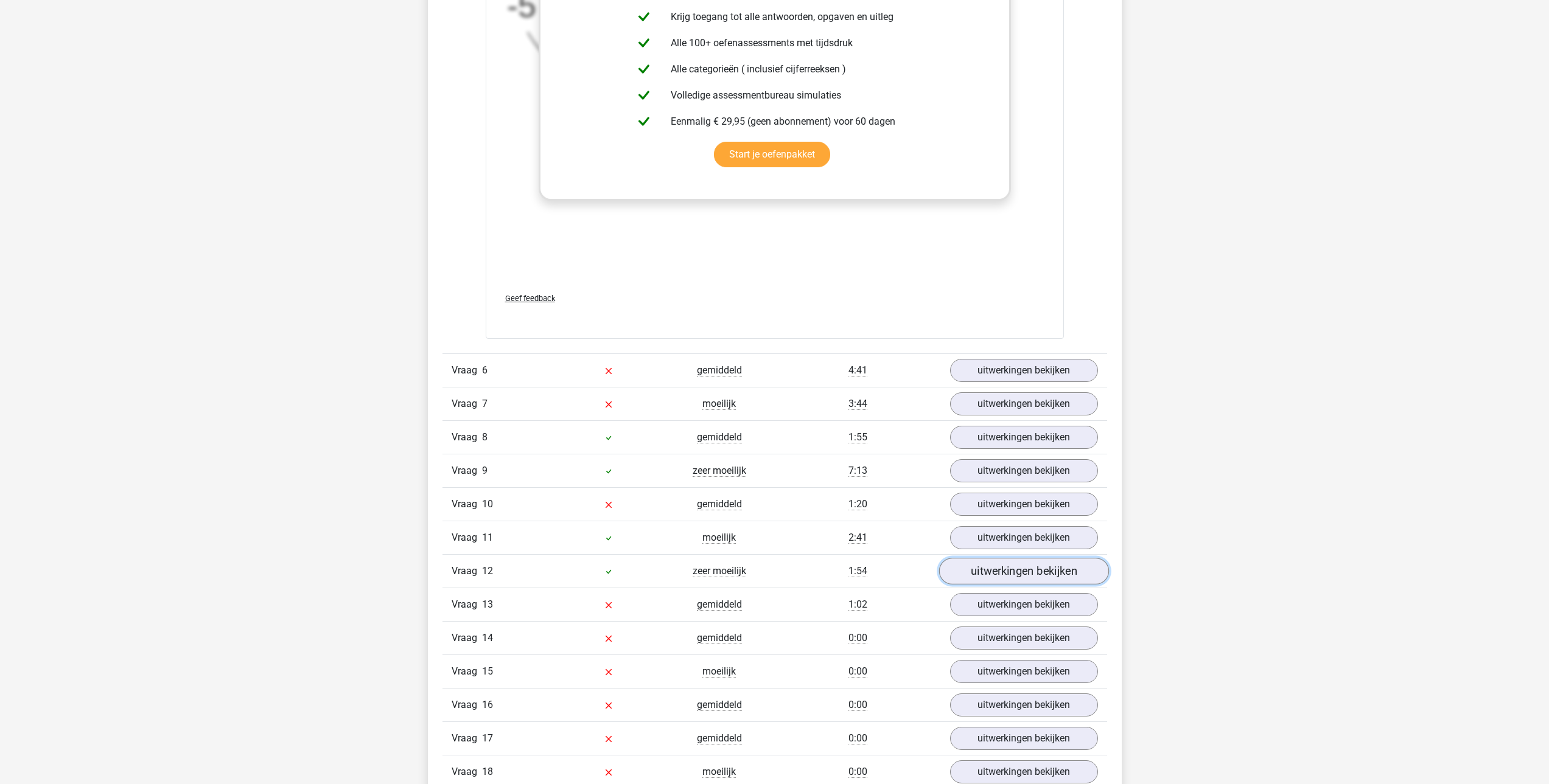
click at [1011, 570] on link "uitwerkingen bekijken" at bounding box center [1023, 571] width 170 height 26
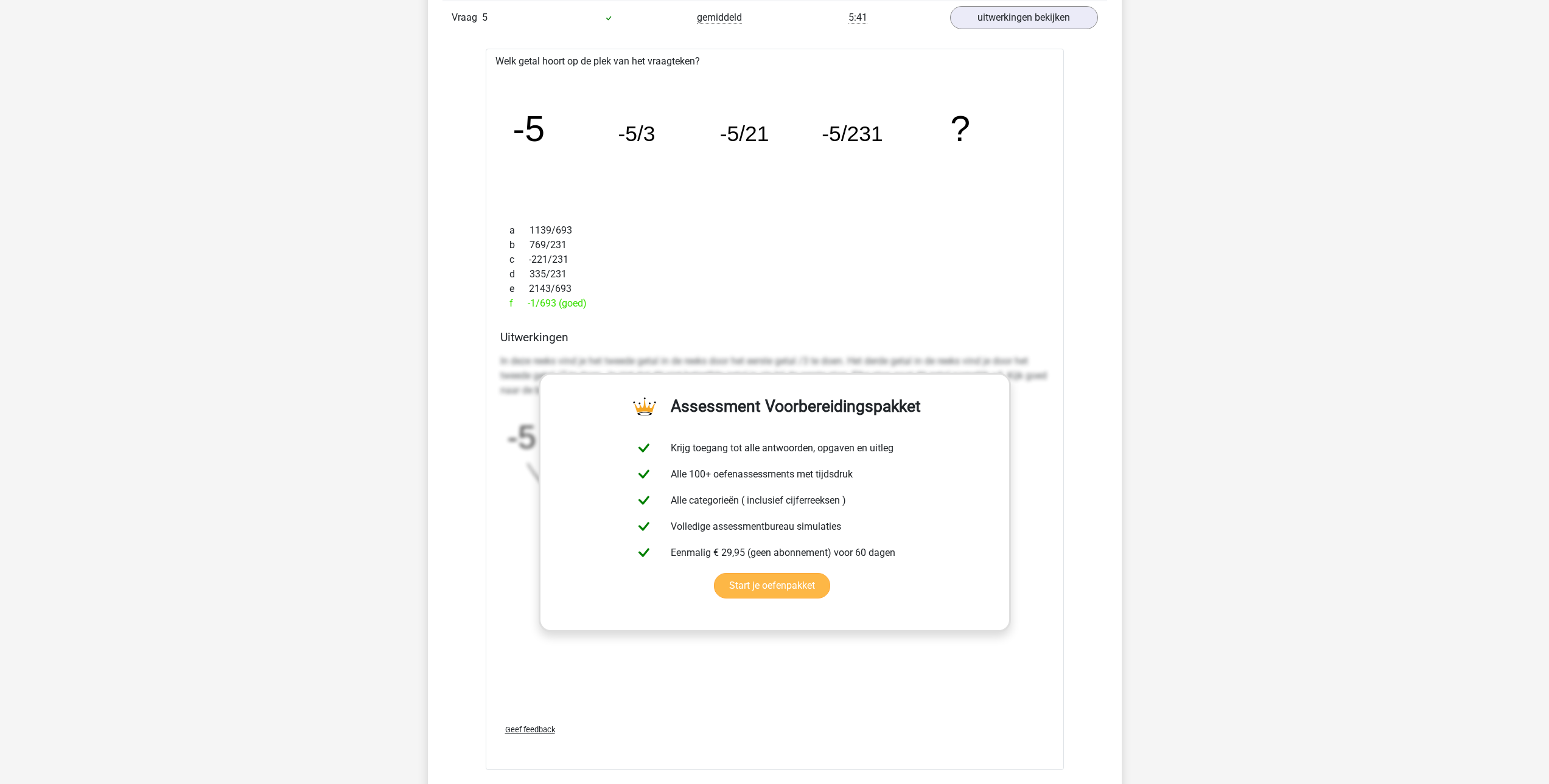
scroll to position [4198, 0]
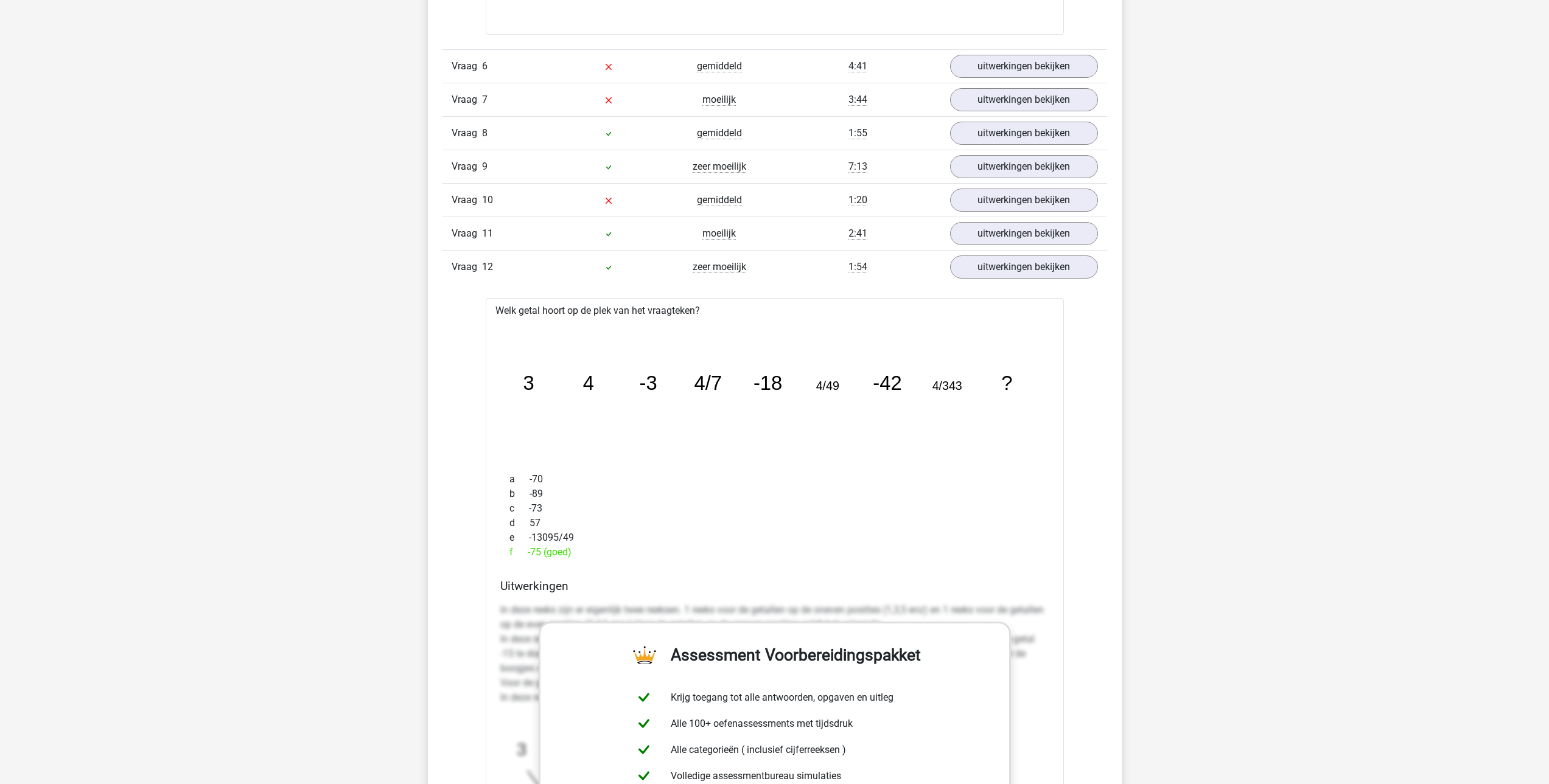
drag, startPoint x: 868, startPoint y: 518, endPoint x: 836, endPoint y: 518, distance: 32.0
click at [836, 518] on div "d 57" at bounding box center [774, 523] width 549 height 15
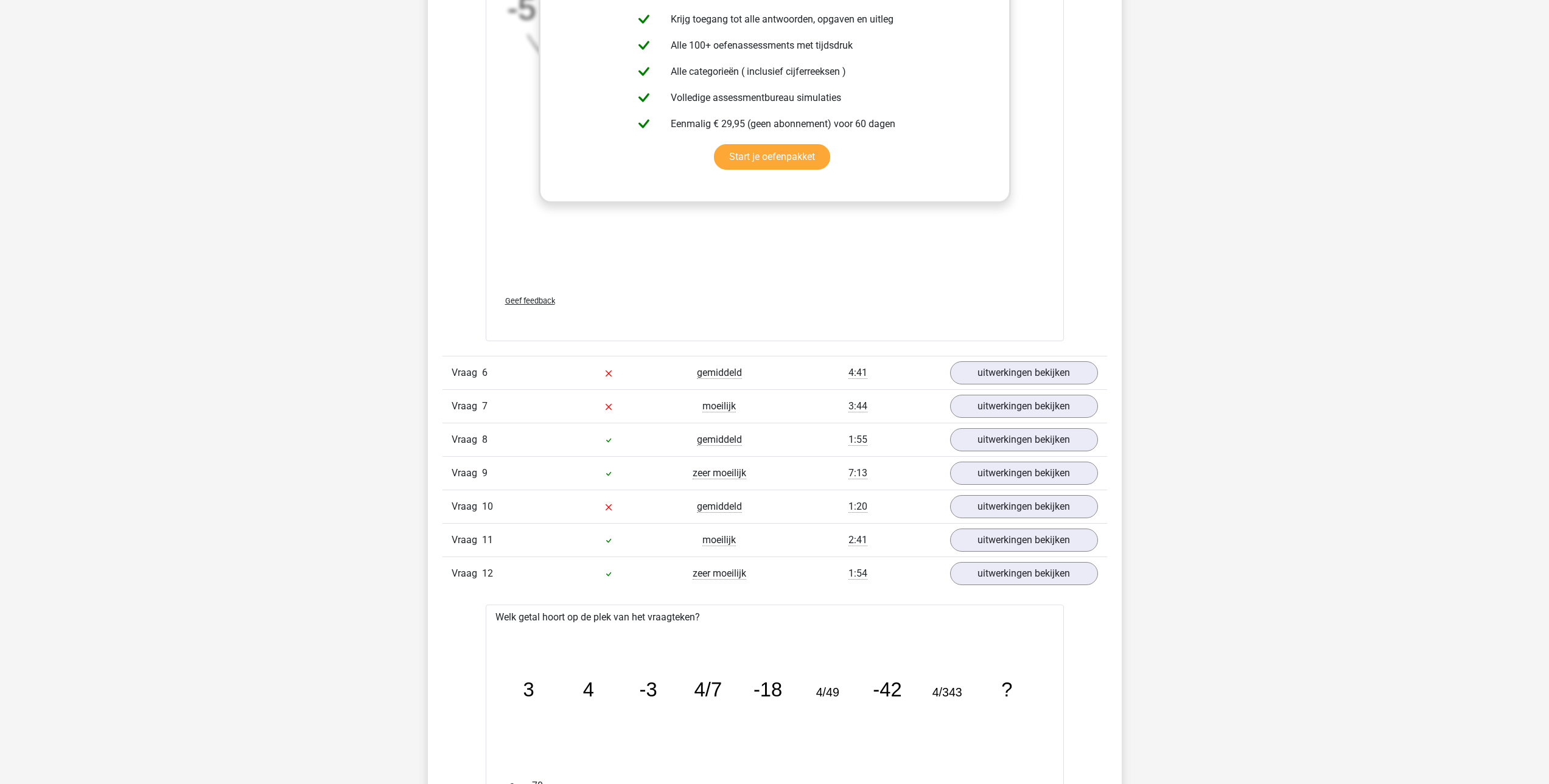
scroll to position [4624, 0]
click at [1004, 373] on link "uitwerkingen bekijken" at bounding box center [1023, 370] width 170 height 26
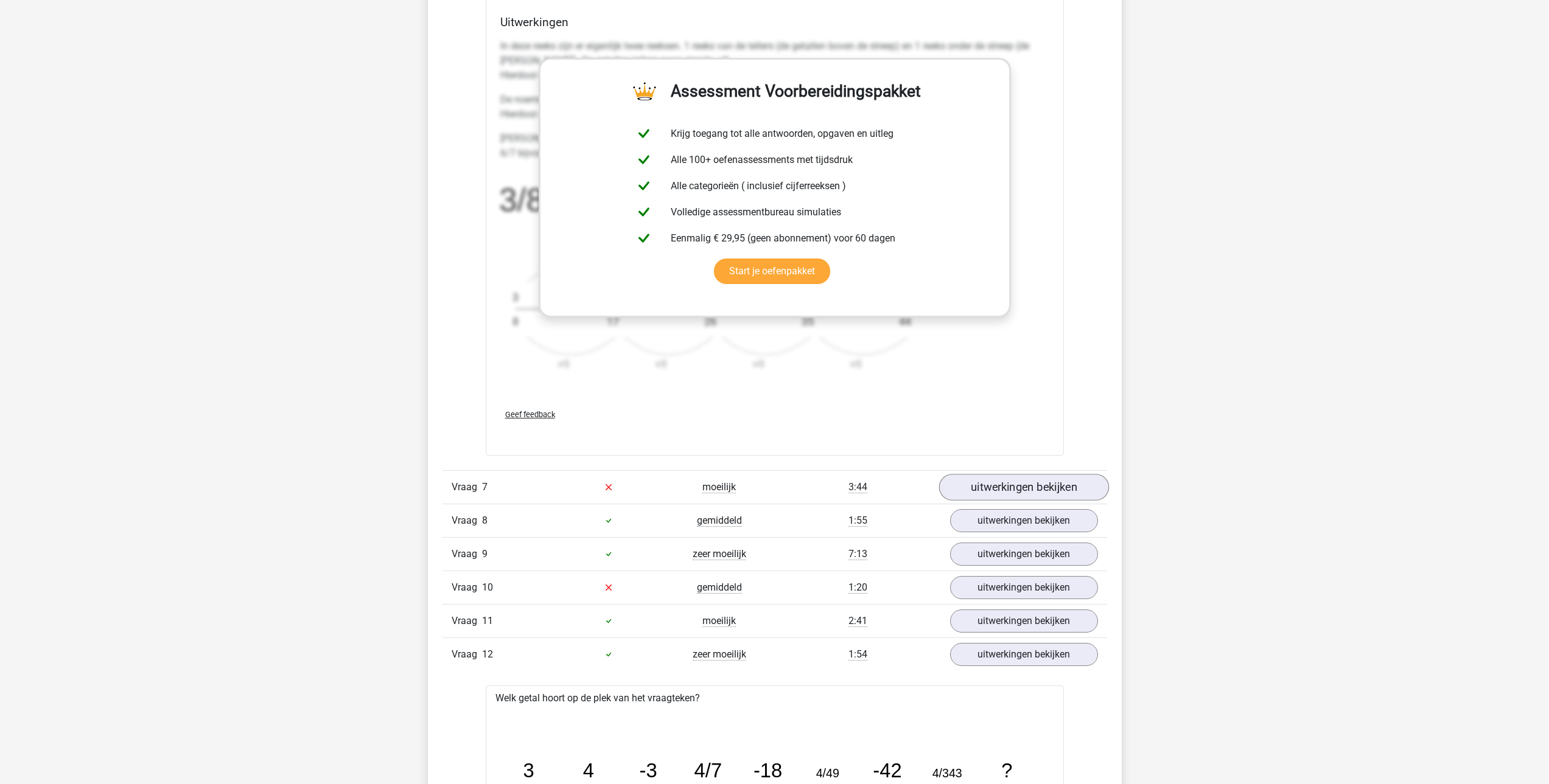
scroll to position [5293, 0]
click at [1054, 498] on link "uitwerkingen bekijken" at bounding box center [1023, 485] width 170 height 26
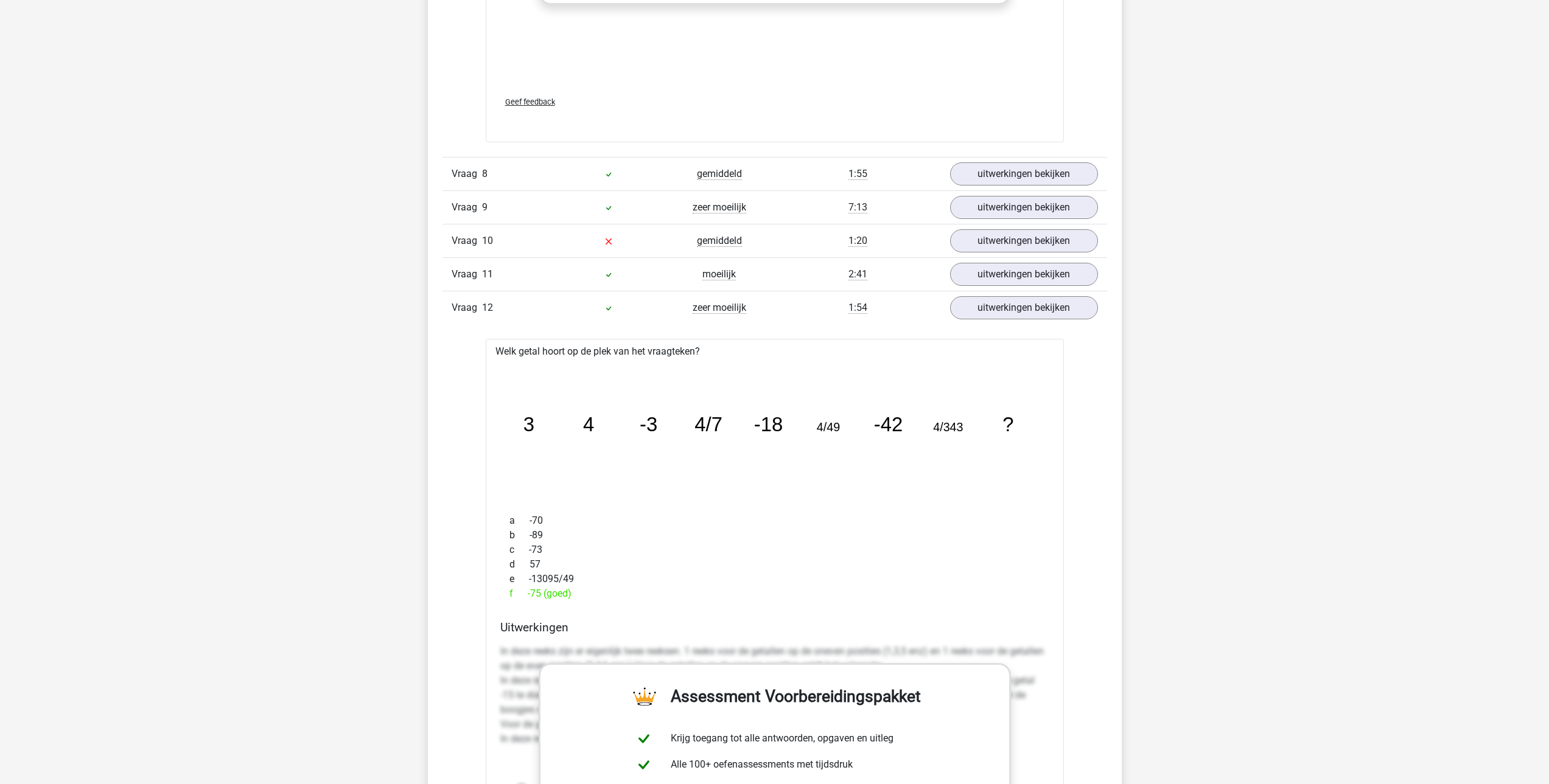
scroll to position [6328, 0]
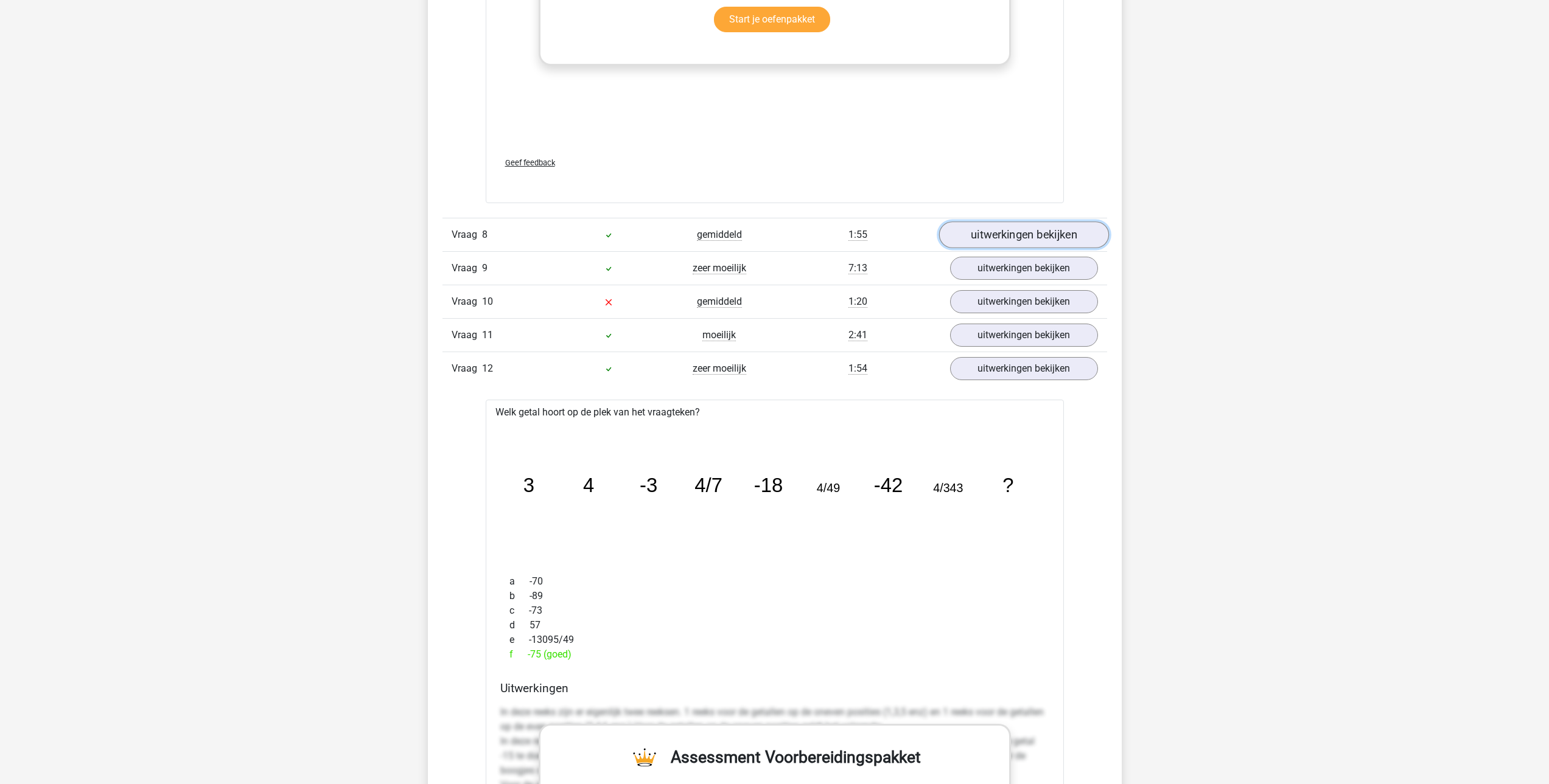
click at [1026, 232] on link "uitwerkingen bekijken" at bounding box center [1023, 234] width 170 height 26
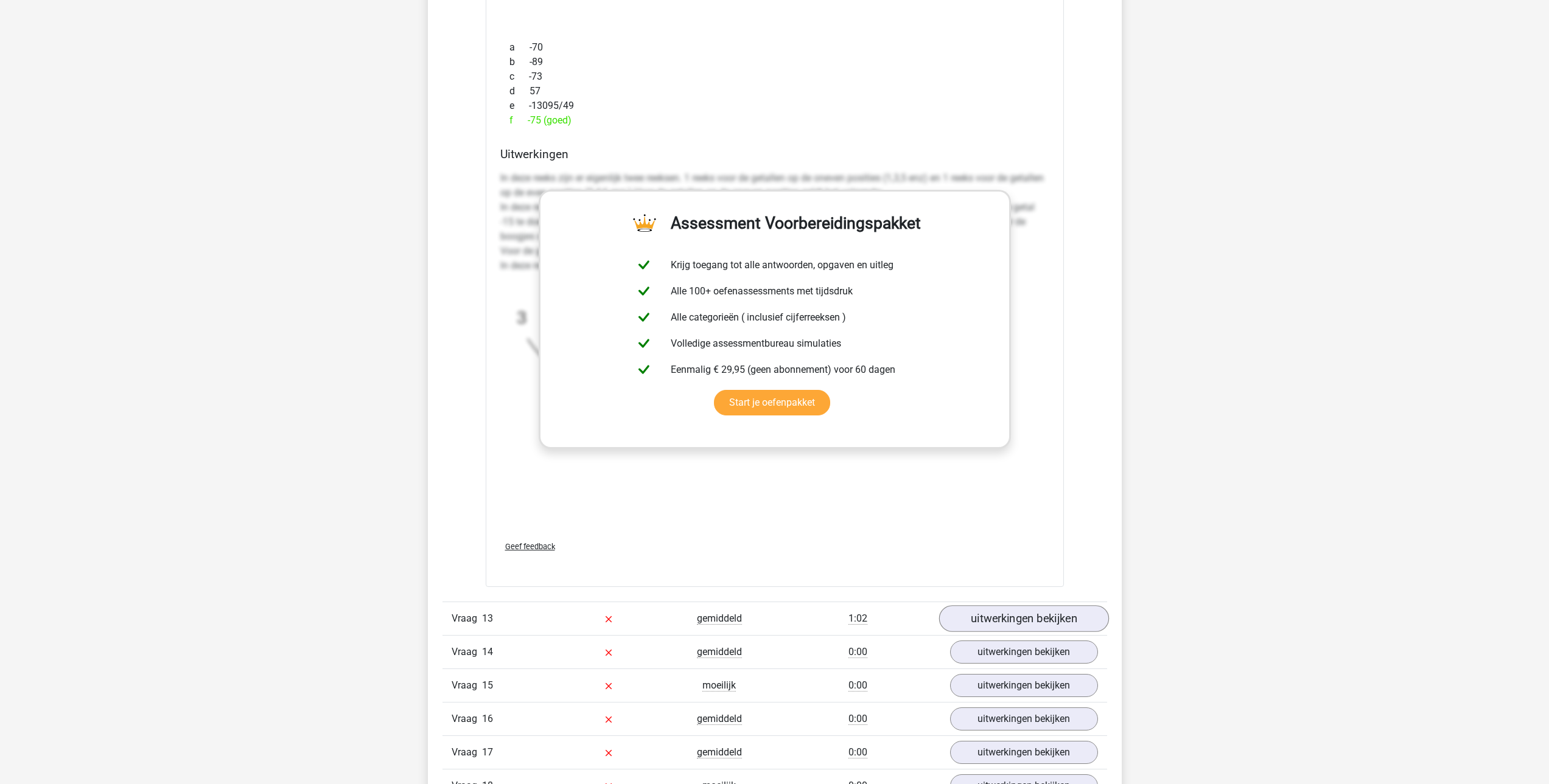
scroll to position [7727, 0]
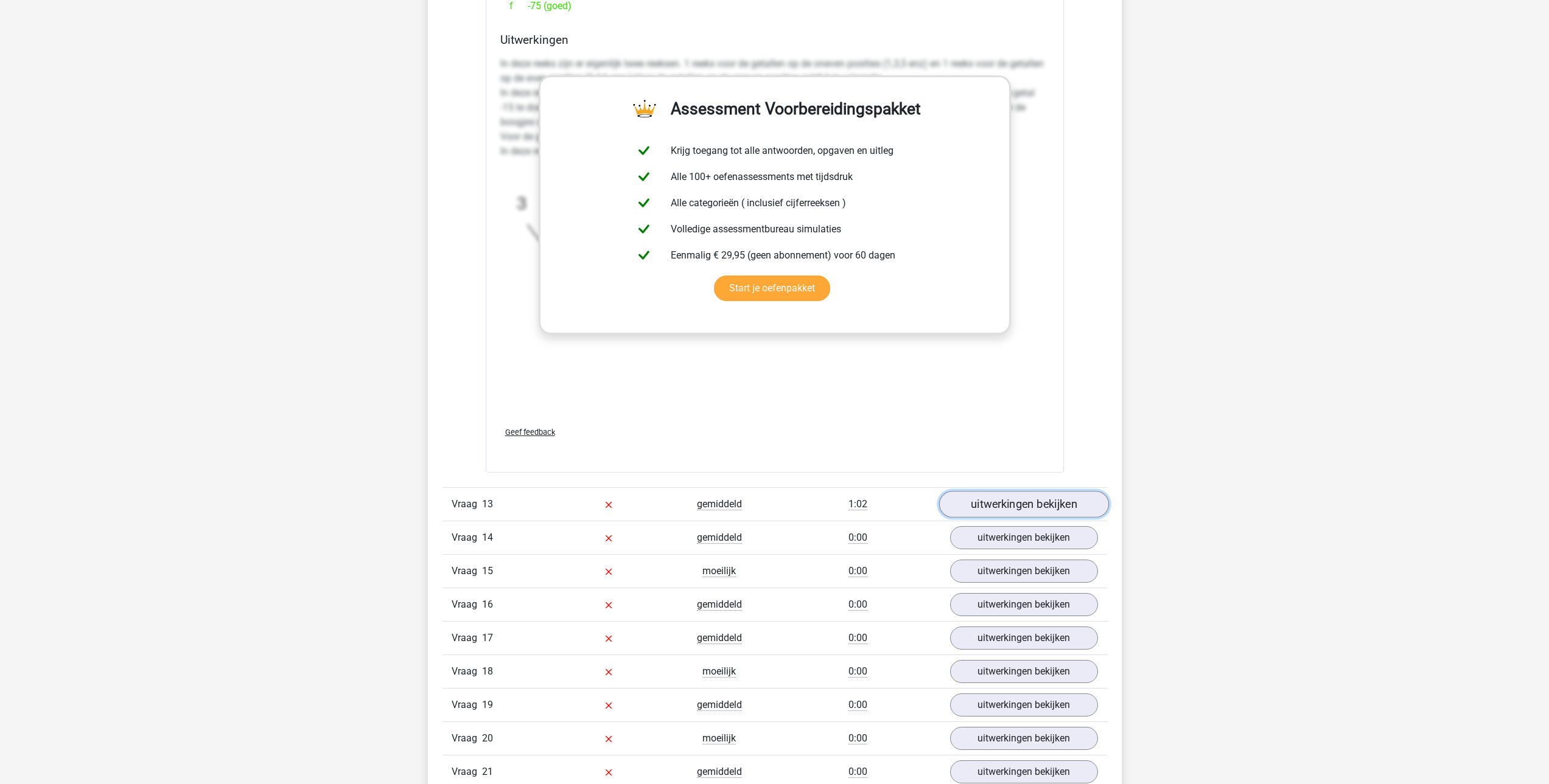
click at [990, 504] on link "uitwerkingen bekijken" at bounding box center [1023, 504] width 170 height 26
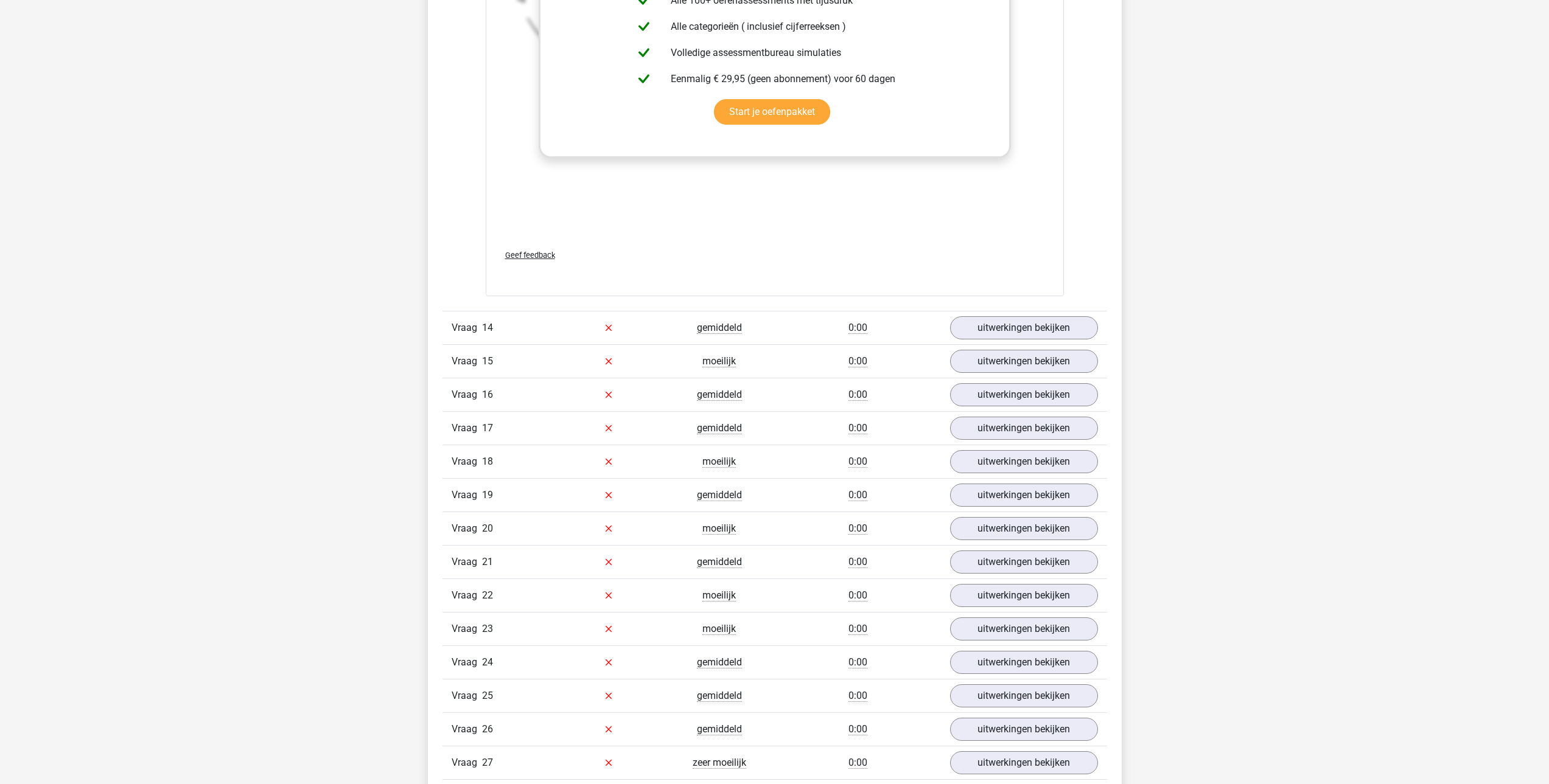
scroll to position [8700, 0]
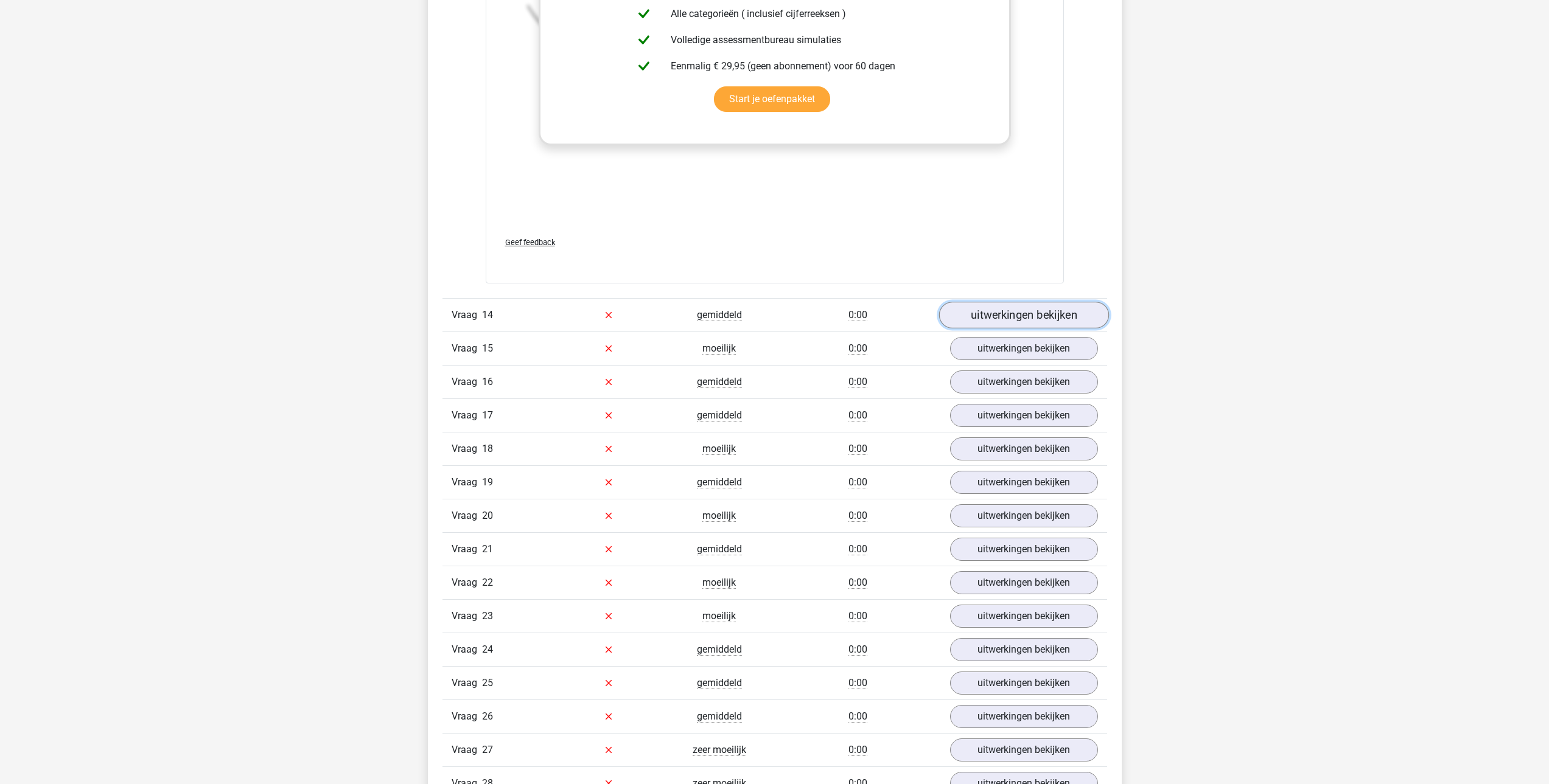
click at [1004, 311] on link "uitwerkingen bekijken" at bounding box center [1023, 315] width 170 height 26
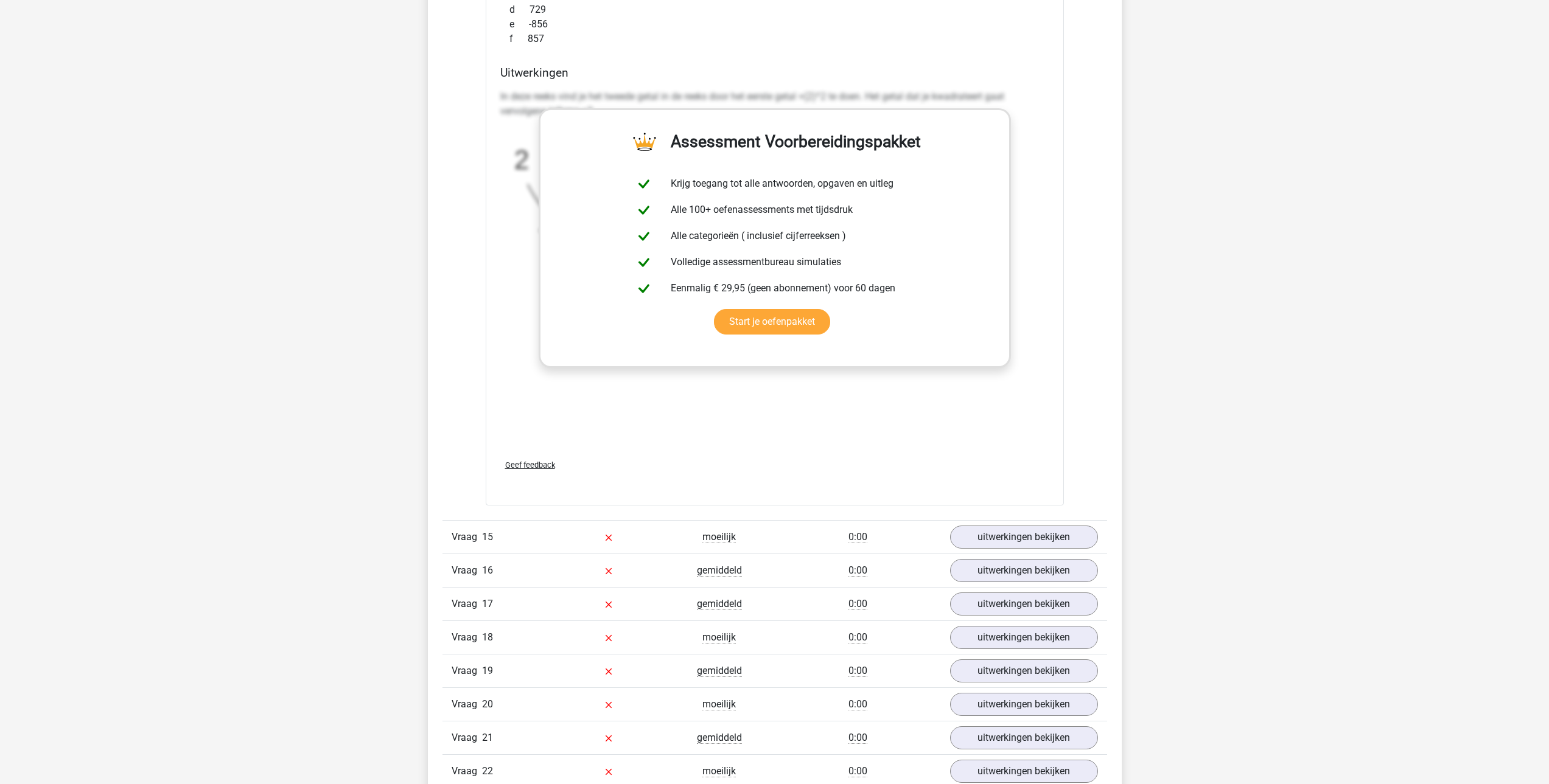
scroll to position [9248, 0]
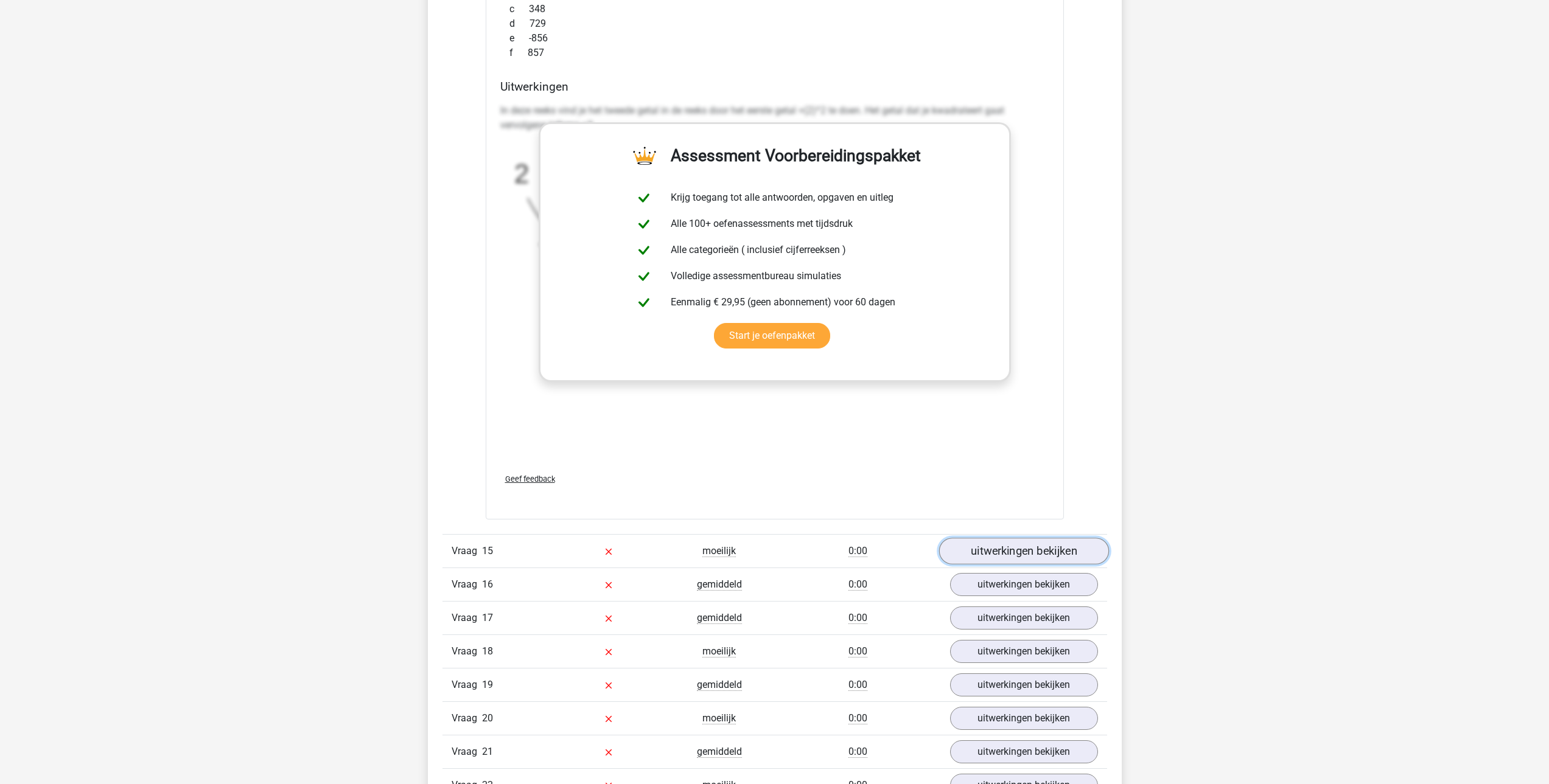
drag, startPoint x: 1032, startPoint y: 555, endPoint x: 881, endPoint y: 549, distance: 151.1
click at [1032, 555] on link "uitwerkingen bekijken" at bounding box center [1023, 551] width 170 height 26
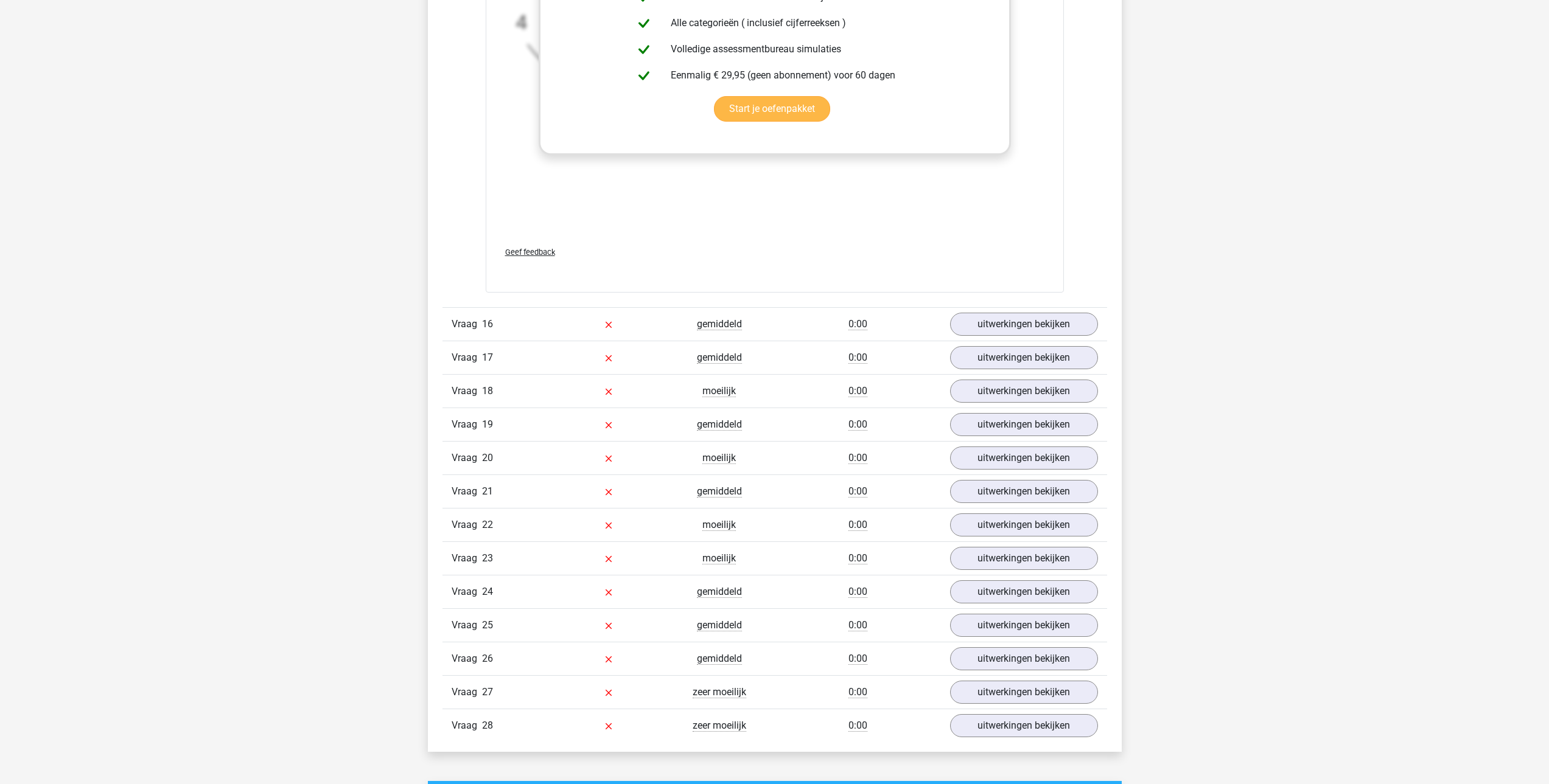
scroll to position [10282, 0]
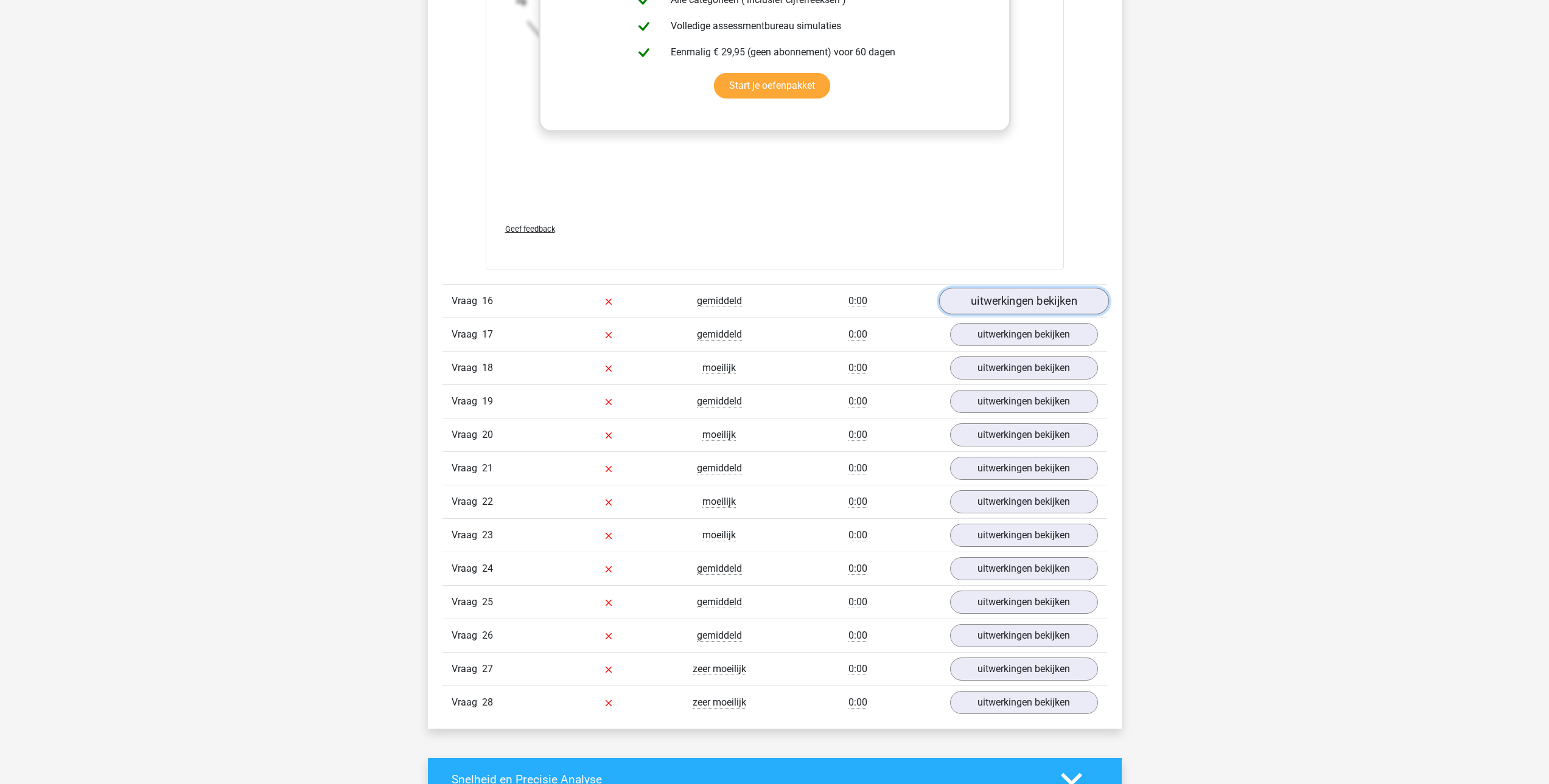
click at [1056, 293] on link "uitwerkingen bekijken" at bounding box center [1023, 301] width 170 height 26
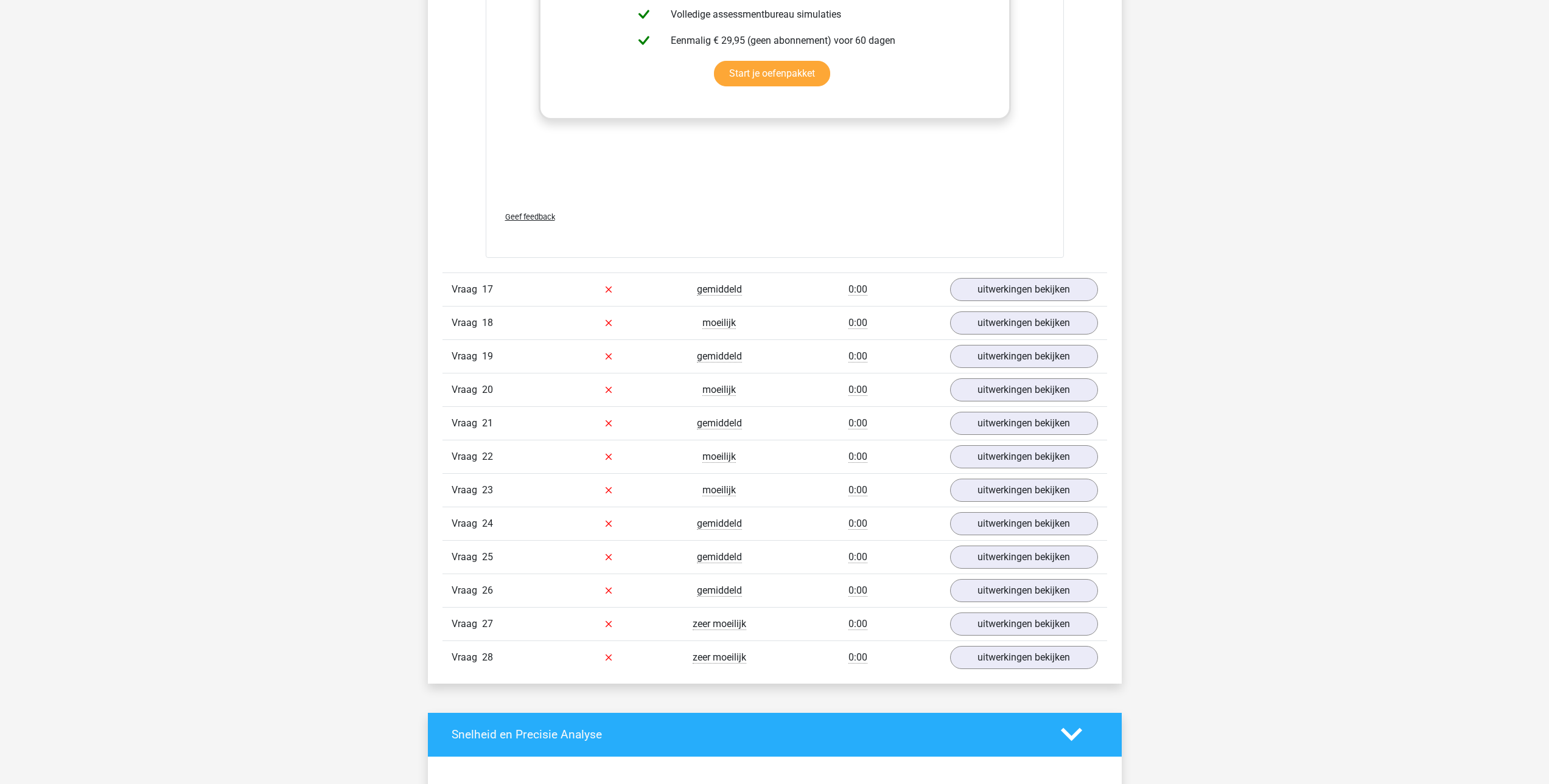
scroll to position [11195, 0]
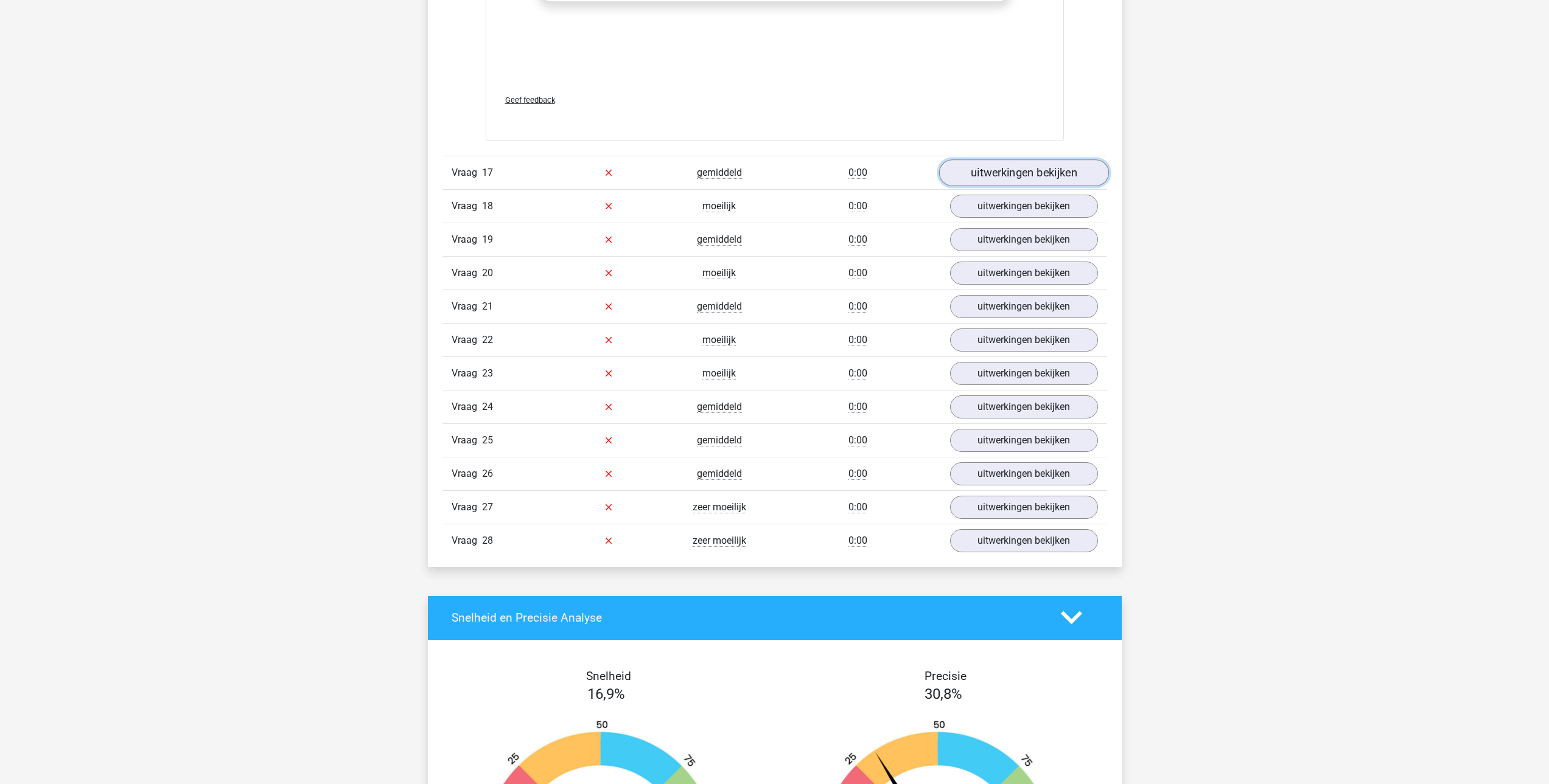
click at [1049, 163] on link "uitwerkingen bekijken" at bounding box center [1023, 172] width 170 height 26
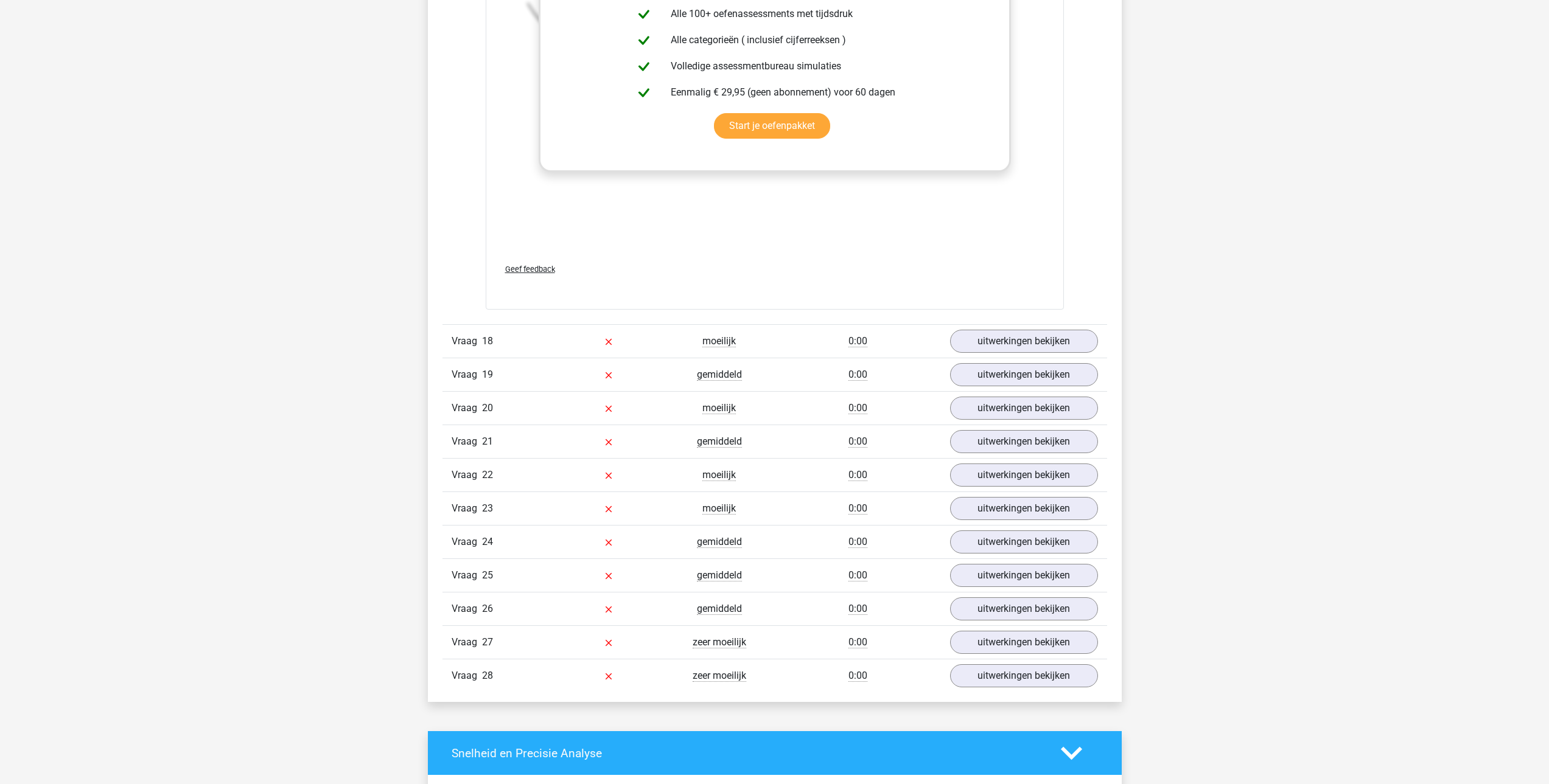
scroll to position [11925, 0]
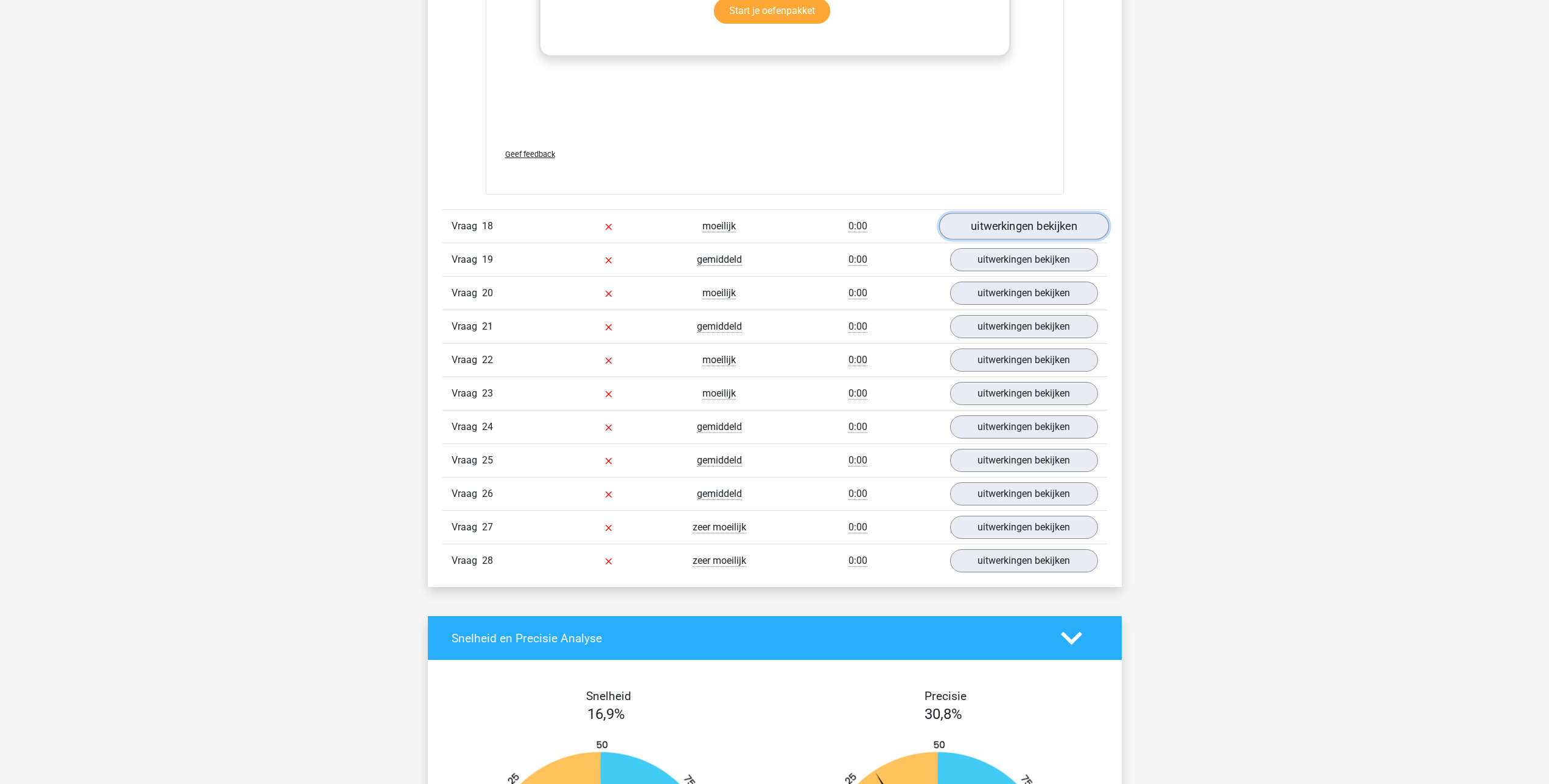
drag, startPoint x: 985, startPoint y: 235, endPoint x: 975, endPoint y: 238, distance: 10.4
click at [985, 235] on link "uitwerkingen bekijken" at bounding box center [1023, 227] width 170 height 26
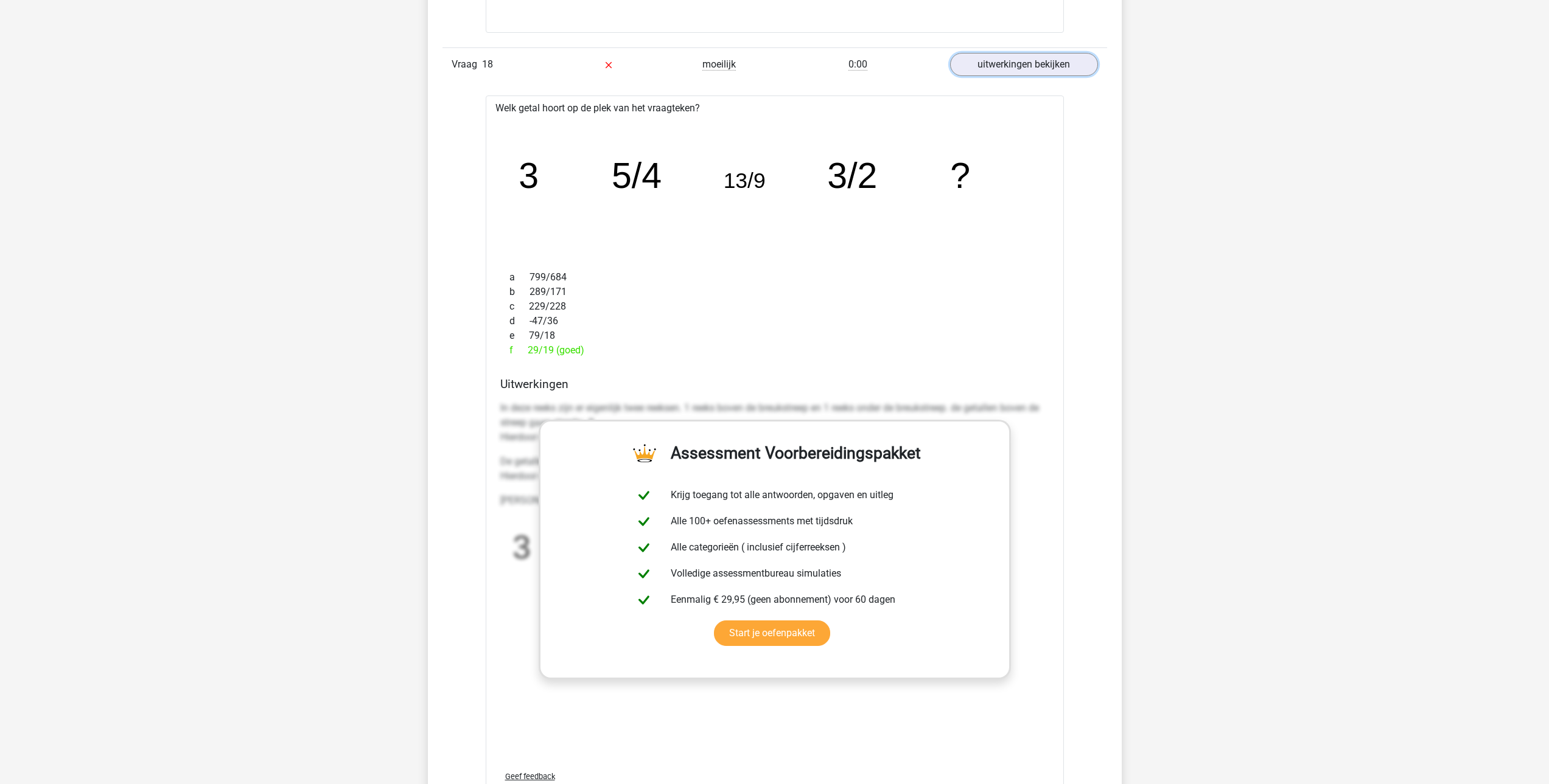
scroll to position [12107, 0]
